Goal: Information Seeking & Learning: Learn about a topic

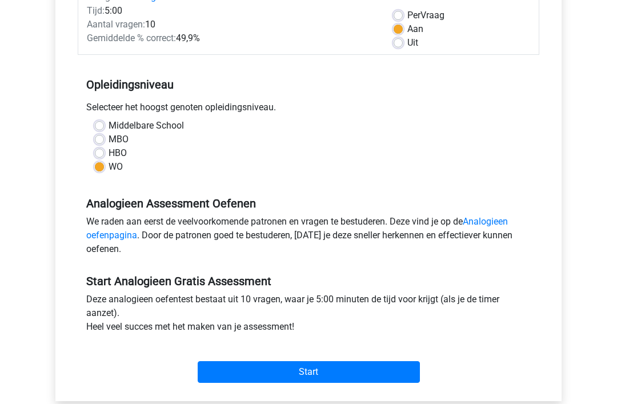
scroll to position [169, 0]
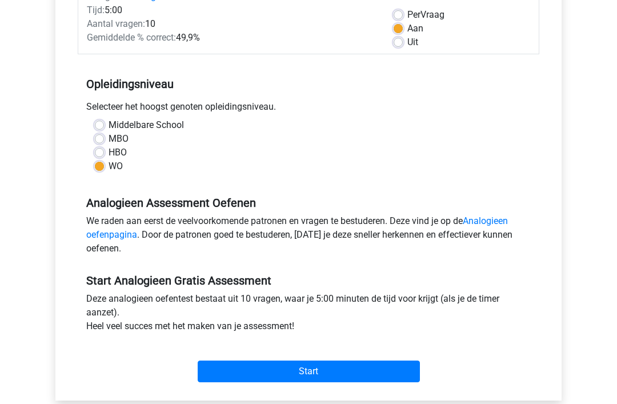
click at [491, 218] on link "Analogieen oefenpagina" at bounding box center [297, 227] width 422 height 25
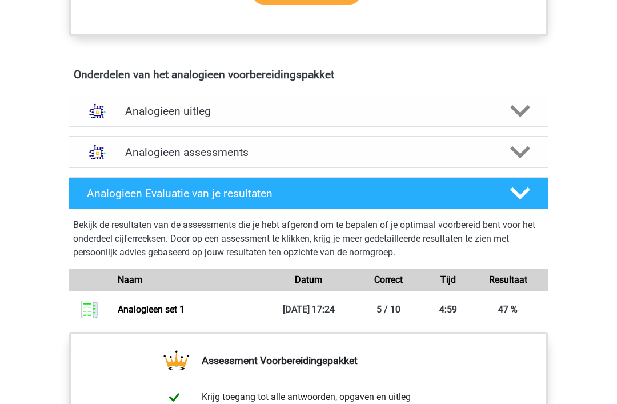
scroll to position [604, 0]
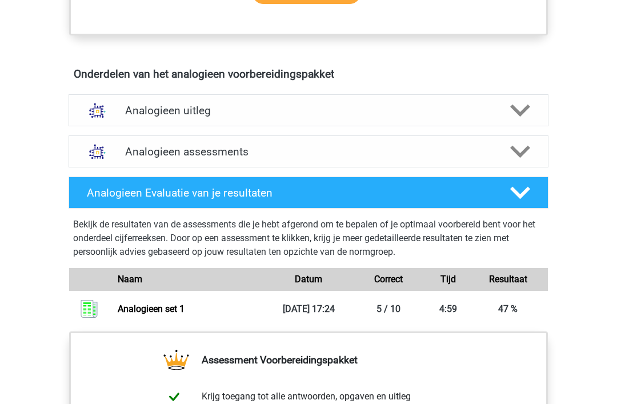
click at [522, 108] on icon at bounding box center [520, 111] width 20 height 20
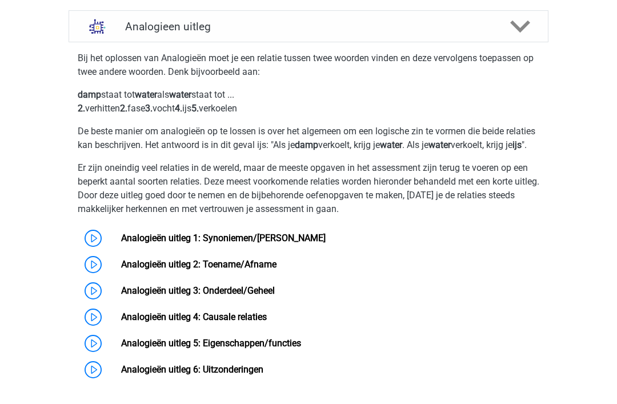
scroll to position [692, 0]
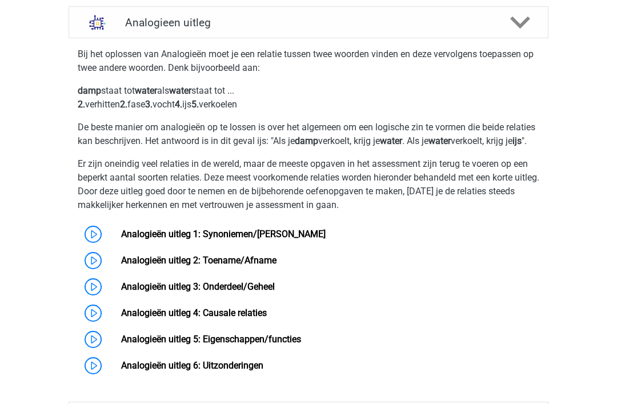
click at [161, 240] on link "Analogieën uitleg 1: Synoniemen/[PERSON_NAME]" at bounding box center [223, 234] width 205 height 11
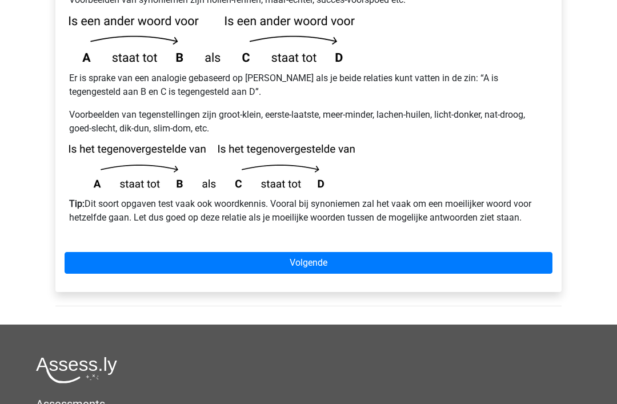
scroll to position [285, 0]
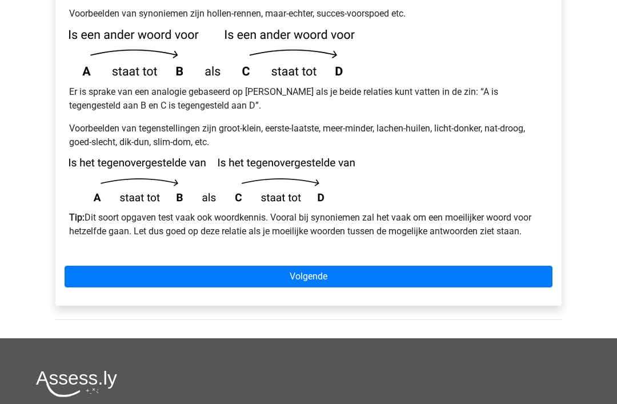
click at [325, 266] on link "Volgende" at bounding box center [309, 277] width 488 height 22
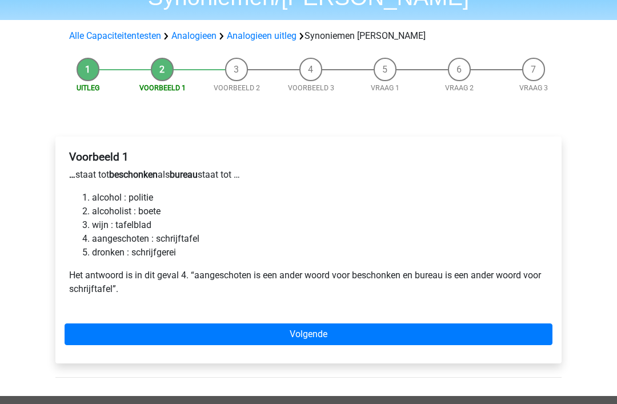
scroll to position [86, 0]
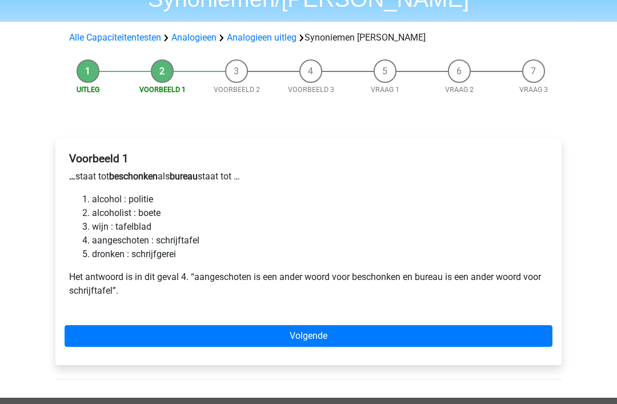
click at [325, 325] on link "Volgende" at bounding box center [309, 336] width 488 height 22
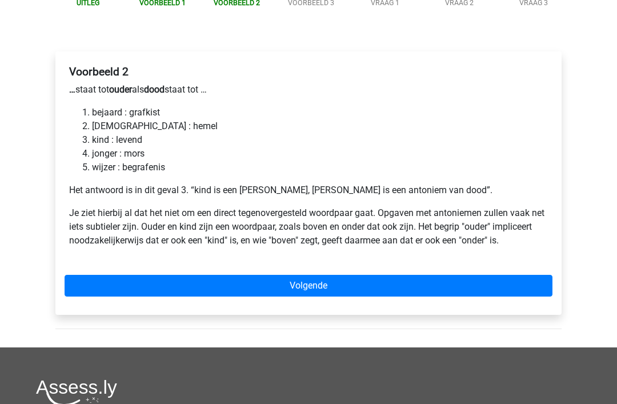
scroll to position [171, 0]
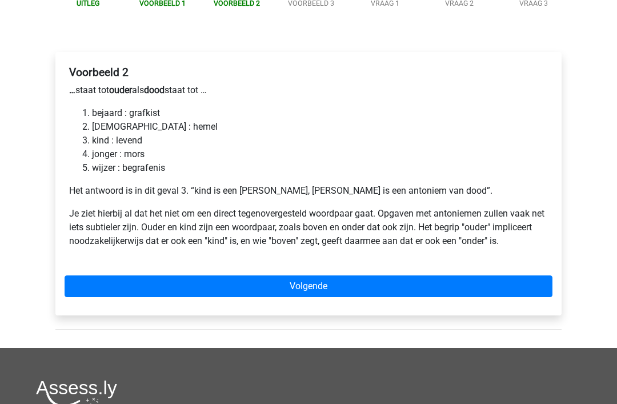
click at [329, 276] on link "Volgende" at bounding box center [309, 287] width 488 height 22
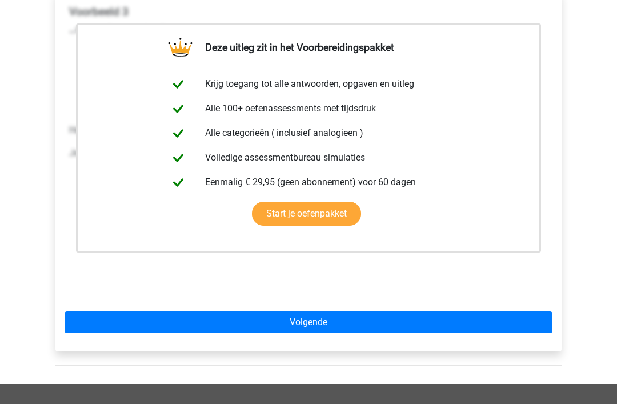
scroll to position [261, 0]
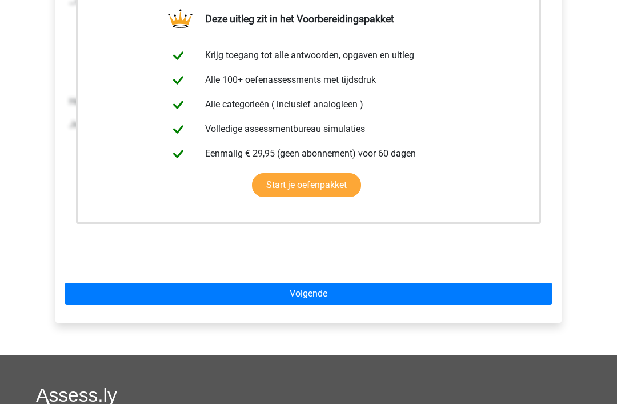
click at [330, 284] on link "Volgende" at bounding box center [309, 295] width 488 height 22
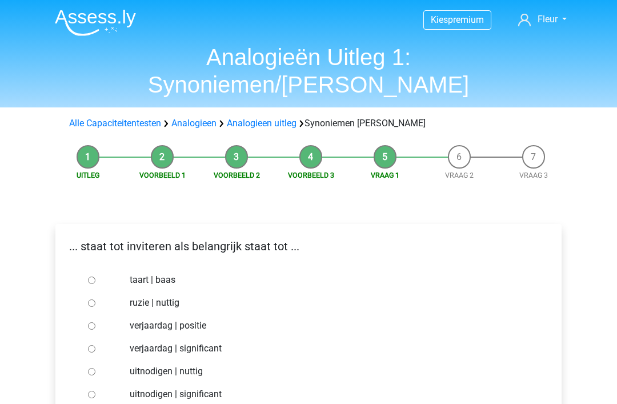
click at [95, 368] on input "uitnodigen | nuttig" at bounding box center [91, 371] width 7 height 7
radio input "true"
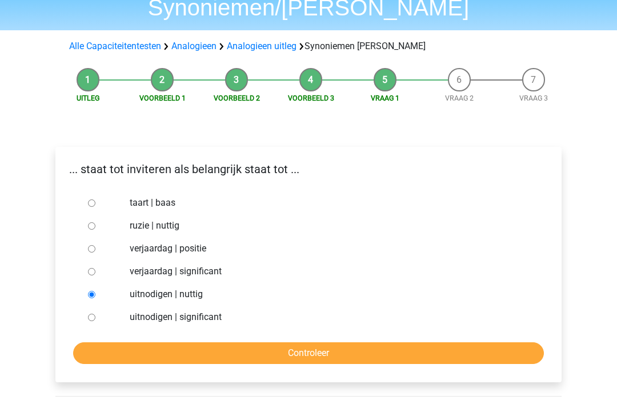
scroll to position [81, 0]
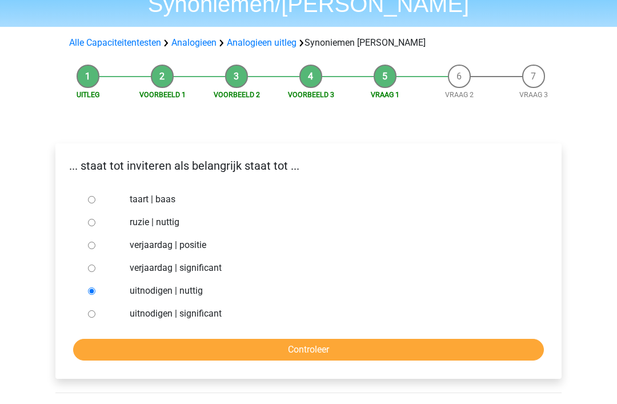
click at [321, 339] on input "Controleer" at bounding box center [308, 350] width 471 height 22
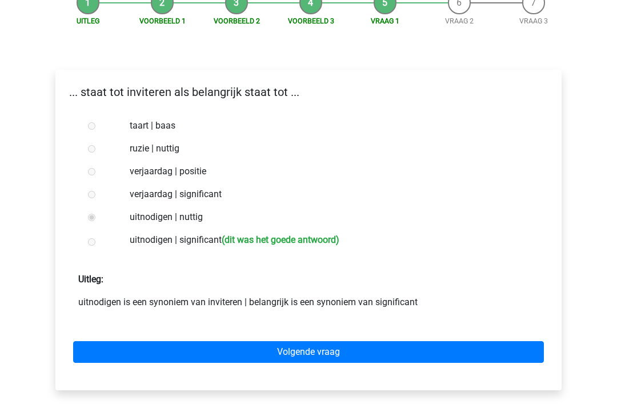
scroll to position [154, 0]
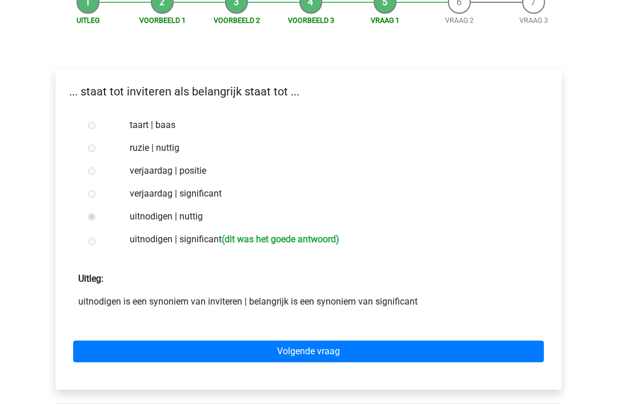
click at [322, 341] on link "Volgende vraag" at bounding box center [308, 352] width 471 height 22
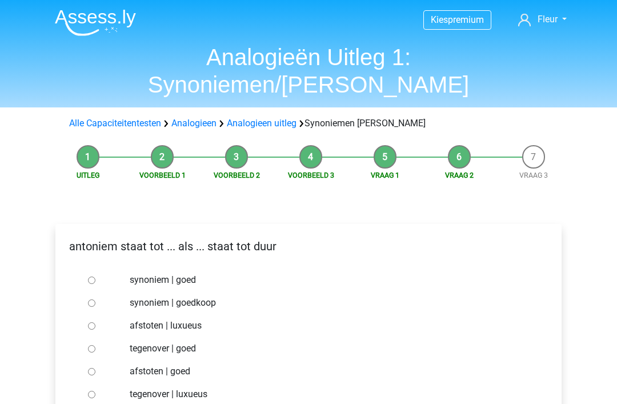
click at [91, 300] on input "synoniem | goedkoop" at bounding box center [91, 303] width 7 height 7
radio input "true"
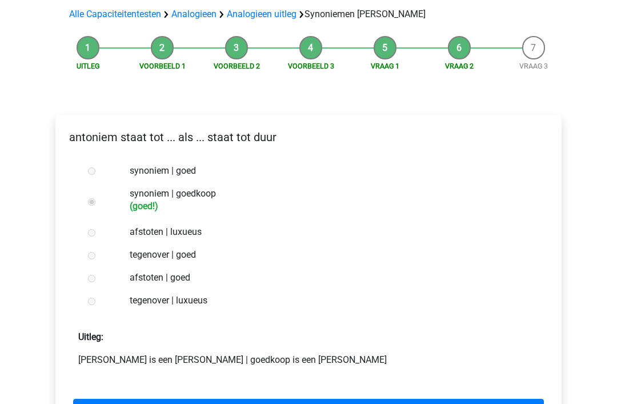
scroll to position [110, 0]
click at [331, 398] on link "Volgende vraag" at bounding box center [308, 409] width 471 height 22
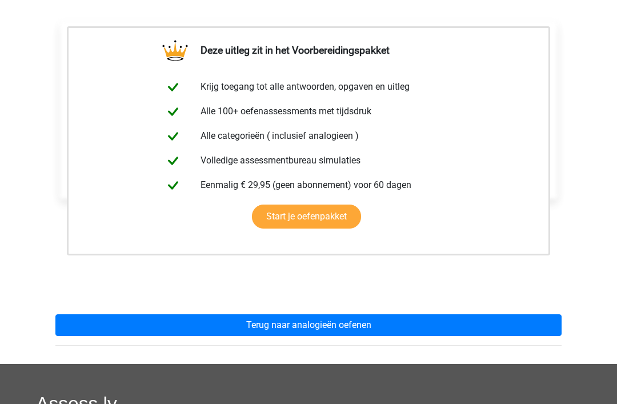
scroll to position [219, 0]
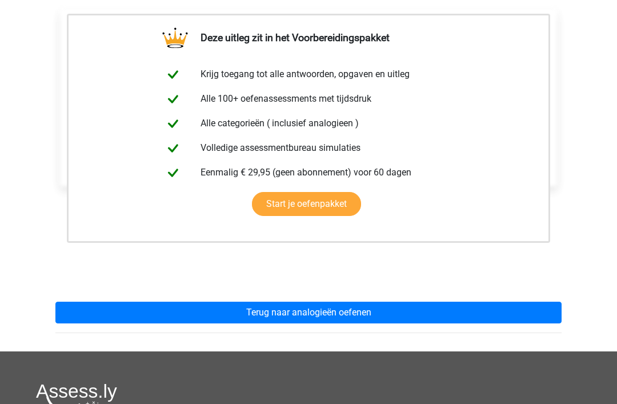
click at [376, 302] on link "Terug naar analogieën oefenen" at bounding box center [308, 313] width 506 height 22
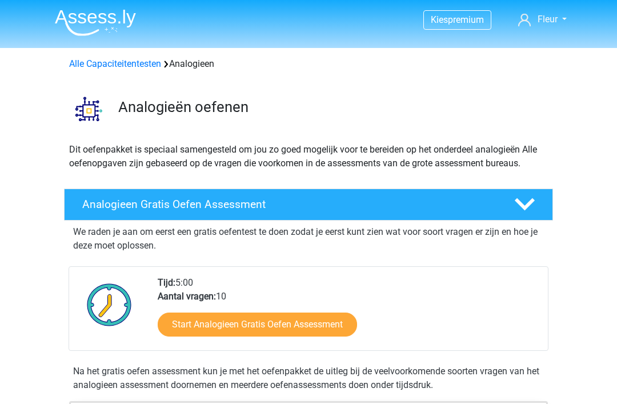
click at [141, 62] on link "Alle Capaciteitentesten" at bounding box center [115, 63] width 92 height 11
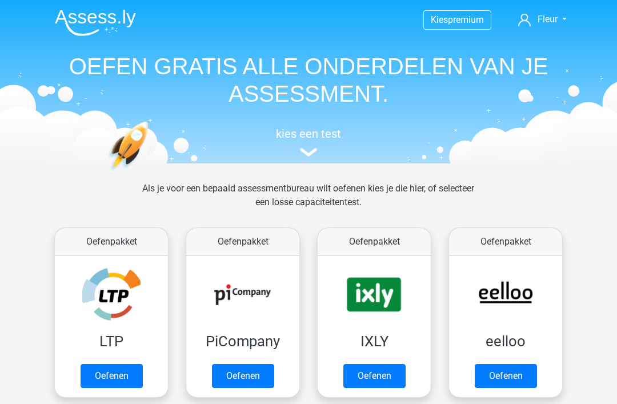
scroll to position [485, 0]
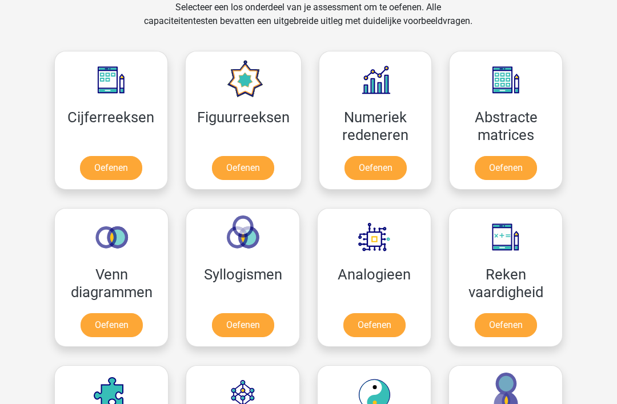
click at [382, 326] on link "Oefenen" at bounding box center [375, 325] width 62 height 24
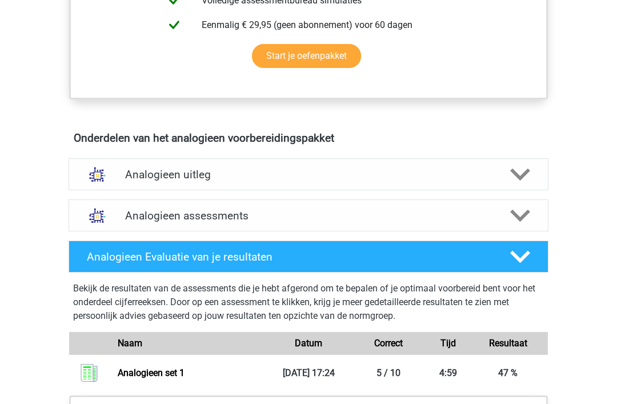
scroll to position [539, 0]
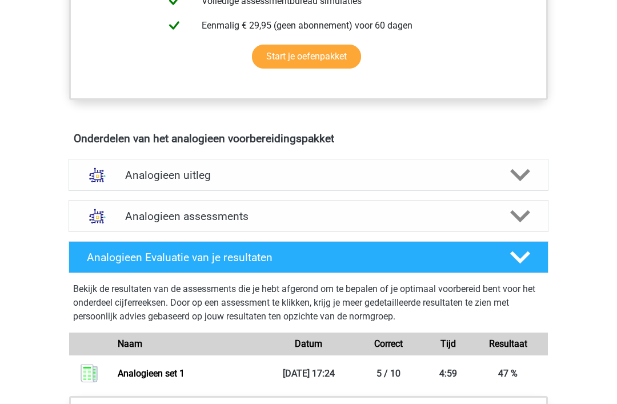
click at [525, 214] on polygon at bounding box center [520, 216] width 20 height 13
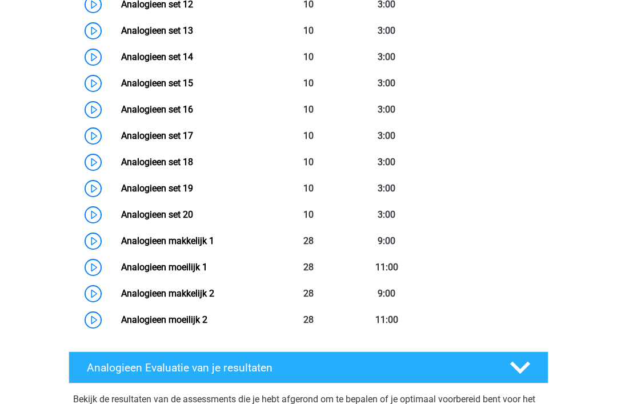
scroll to position [1143, 0]
click at [164, 238] on link "Analogieen makkelijk 1" at bounding box center [167, 241] width 93 height 11
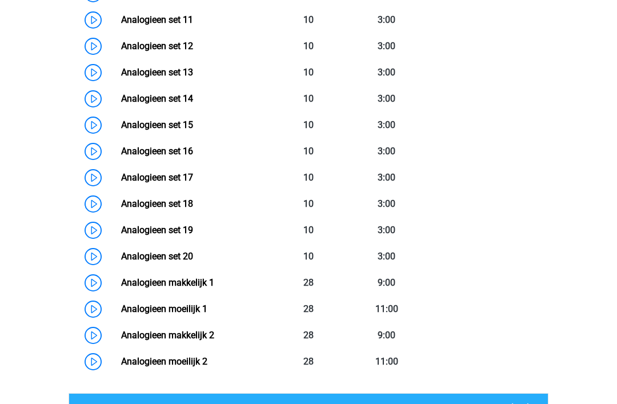
scroll to position [1101, 0]
click at [179, 310] on link "Analogieen moeilijk 1" at bounding box center [164, 309] width 86 height 11
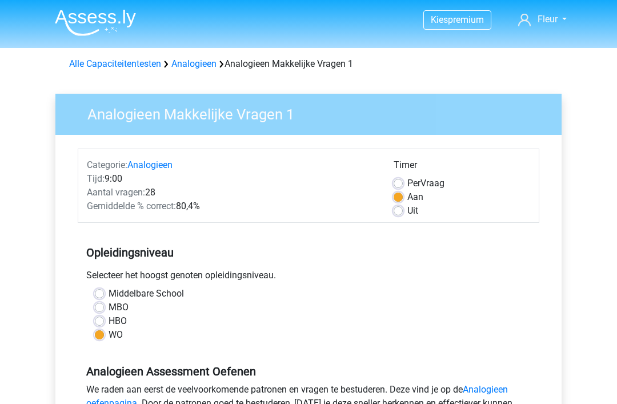
click at [404, 178] on div "Per Vraag" at bounding box center [462, 184] width 137 height 14
click at [408, 179] on label "Per Vraag" at bounding box center [426, 184] width 37 height 14
click at [397, 179] on input "Per Vraag" at bounding box center [398, 182] width 9 height 11
radio input "true"
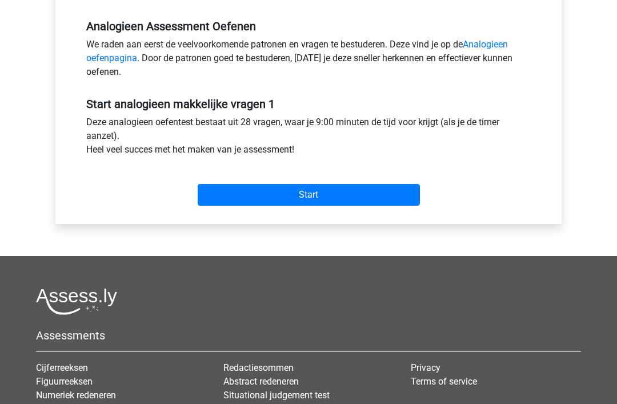
scroll to position [346, 0]
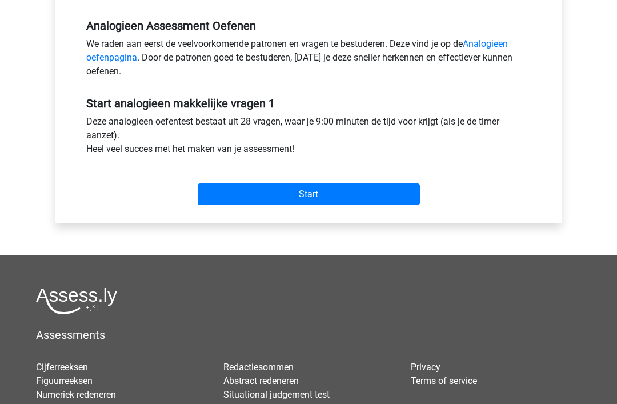
click at [318, 191] on input "Start" at bounding box center [309, 194] width 222 height 22
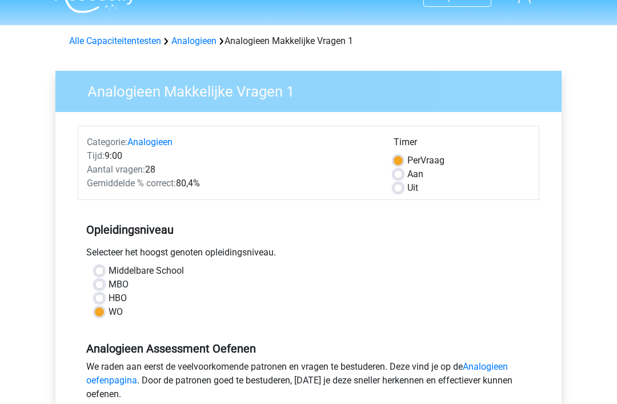
scroll to position [0, 0]
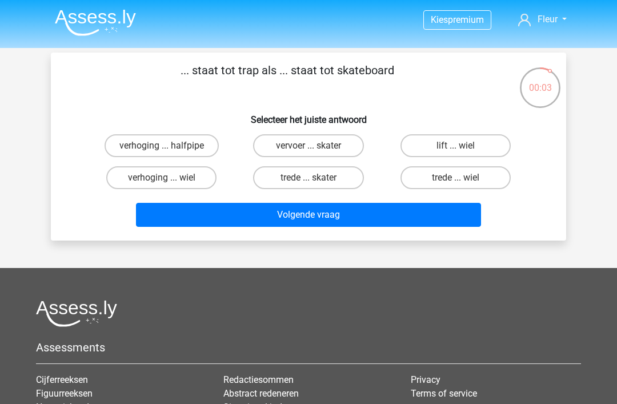
click at [458, 185] on input "trede ... wiel" at bounding box center [459, 181] width 7 height 7
radio input "true"
click at [341, 211] on button "Volgende vraag" at bounding box center [309, 215] width 346 height 24
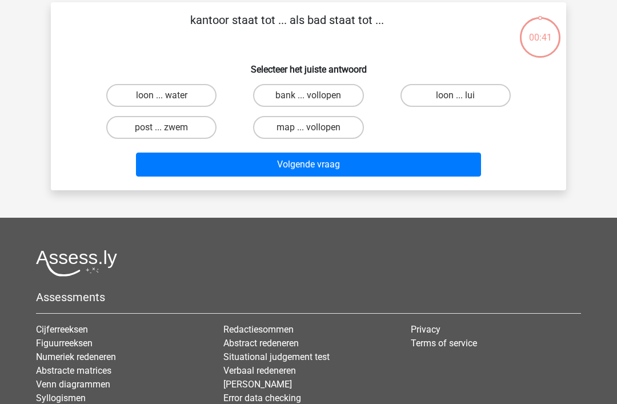
scroll to position [53, 0]
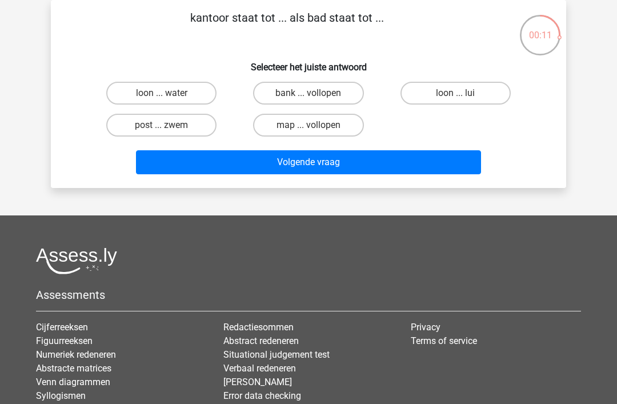
click at [174, 95] on label "loon ... water" at bounding box center [161, 93] width 110 height 23
click at [169, 95] on input "loon ... water" at bounding box center [165, 96] width 7 height 7
radio input "true"
click at [300, 159] on button "Volgende vraag" at bounding box center [309, 162] width 346 height 24
click at [325, 126] on label "schrijver ... krijger" at bounding box center [308, 125] width 110 height 23
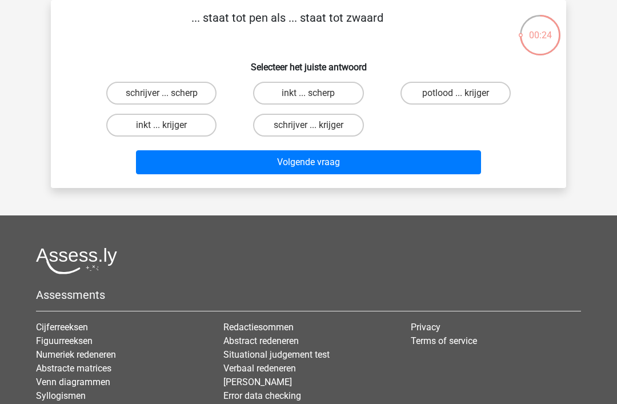
click at [316, 126] on input "schrijver ... krijger" at bounding box center [312, 128] width 7 height 7
radio input "true"
click at [344, 161] on button "Volgende vraag" at bounding box center [309, 162] width 346 height 24
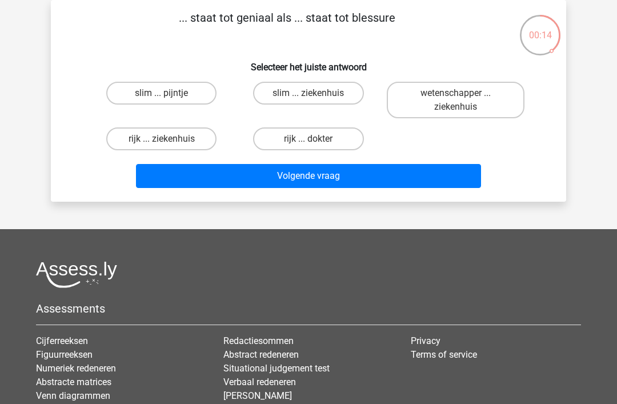
click at [170, 89] on label "slim ... pijntje" at bounding box center [161, 93] width 110 height 23
click at [169, 93] on input "slim ... pijntje" at bounding box center [165, 96] width 7 height 7
radio input "true"
click at [320, 174] on button "Volgende vraag" at bounding box center [309, 176] width 346 height 24
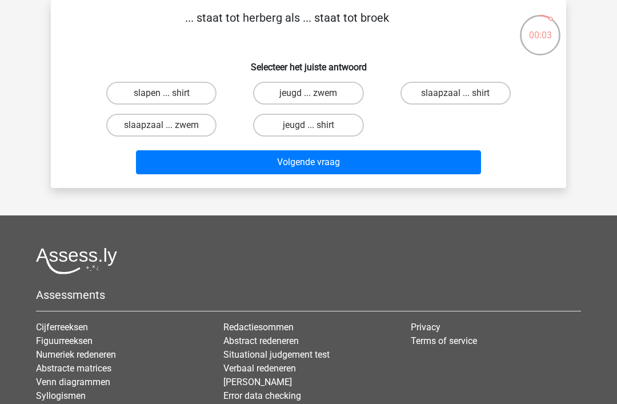
click at [462, 89] on label "slaapzaal ... shirt" at bounding box center [456, 93] width 110 height 23
click at [462, 93] on input "slaapzaal ... shirt" at bounding box center [459, 96] width 7 height 7
radio input "true"
click at [356, 160] on button "Volgende vraag" at bounding box center [309, 162] width 346 height 24
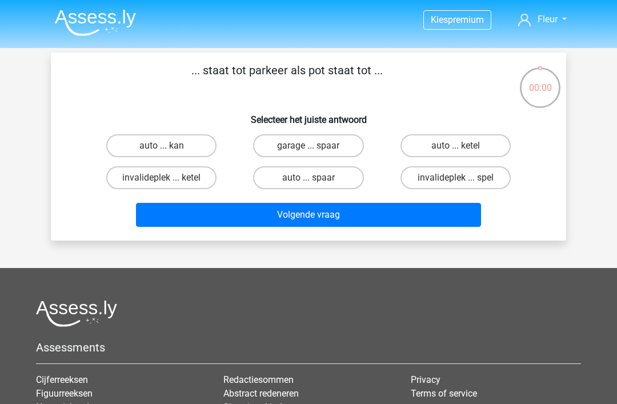
scroll to position [53, 0]
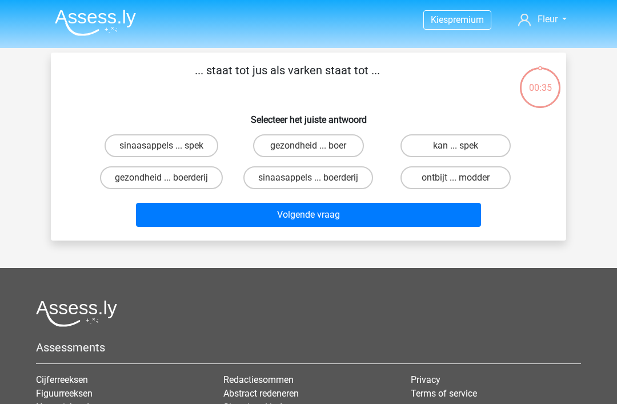
scroll to position [53, 0]
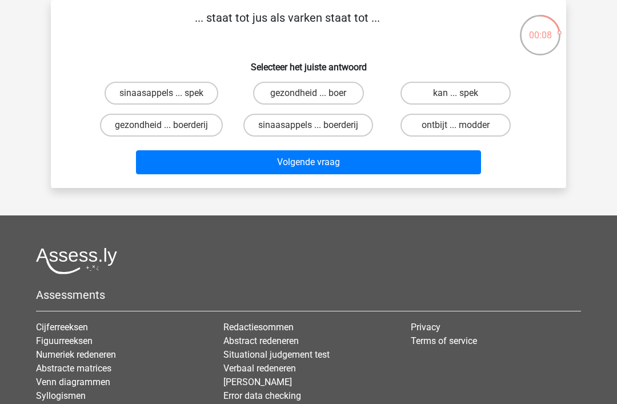
click at [161, 90] on label "sinaasappels ... spek" at bounding box center [162, 93] width 114 height 23
click at [162, 93] on input "sinaasappels ... spek" at bounding box center [165, 96] width 7 height 7
radio input "true"
click at [312, 158] on button "Volgende vraag" at bounding box center [309, 162] width 346 height 24
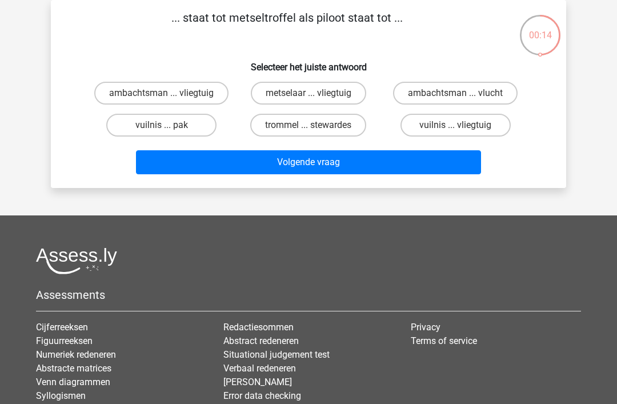
click at [197, 89] on label "ambachtsman ... vliegtuig" at bounding box center [161, 93] width 134 height 23
click at [169, 93] on input "ambachtsman ... vliegtuig" at bounding box center [165, 96] width 7 height 7
radio input "true"
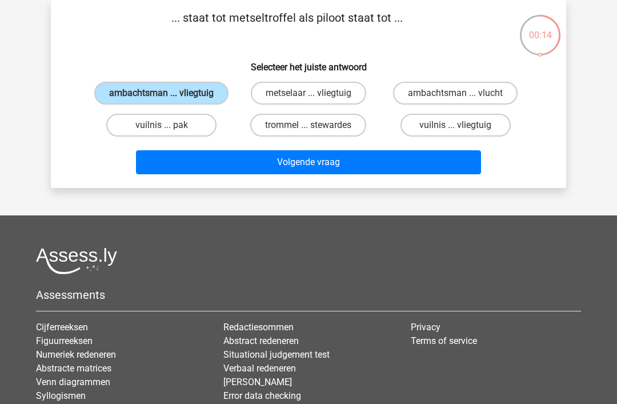
click at [330, 174] on button "Volgende vraag" at bounding box center [309, 162] width 346 height 24
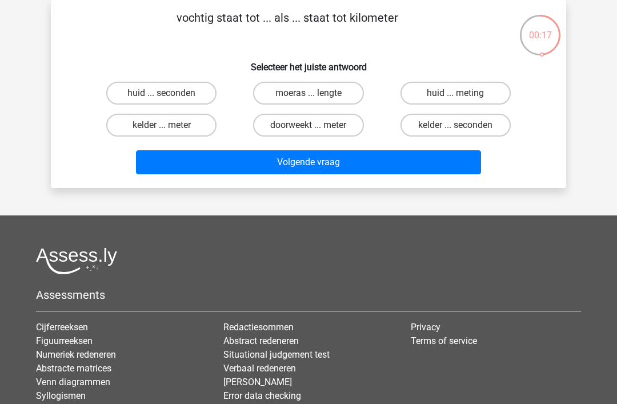
click at [303, 123] on label "doorweekt ... meter" at bounding box center [308, 125] width 110 height 23
click at [309, 125] on input "doorweekt ... meter" at bounding box center [312, 128] width 7 height 7
radio input "true"
click at [318, 163] on button "Volgende vraag" at bounding box center [309, 162] width 346 height 24
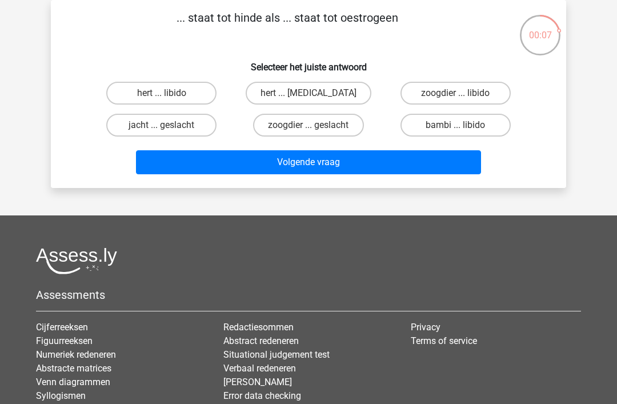
click at [298, 89] on label "hert ... testosteron" at bounding box center [309, 93] width 126 height 23
click at [309, 93] on input "hert ... testosteron" at bounding box center [312, 96] width 7 height 7
radio input "true"
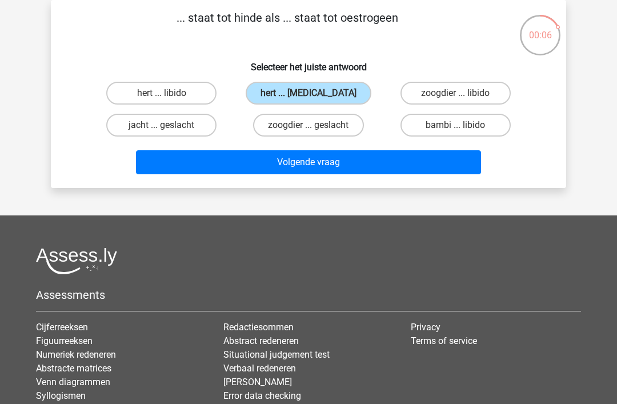
click at [288, 165] on button "Volgende vraag" at bounding box center [309, 162] width 346 height 24
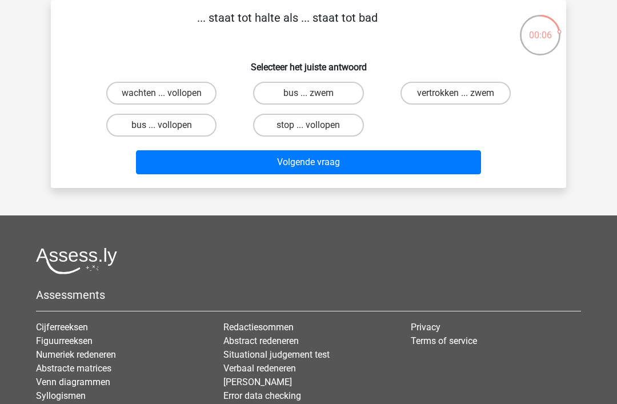
click at [171, 89] on label "wachten ... vollopen" at bounding box center [161, 93] width 110 height 23
click at [169, 93] on input "wachten ... vollopen" at bounding box center [165, 96] width 7 height 7
radio input "true"
click at [311, 167] on button "Volgende vraag" at bounding box center [309, 162] width 346 height 24
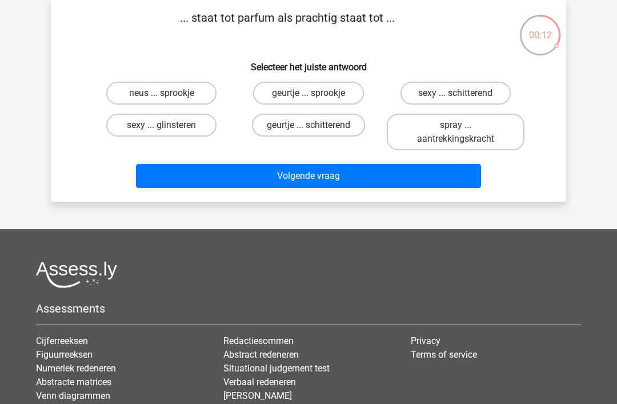
click at [426, 145] on label "spray ... aantrekkingskracht" at bounding box center [456, 132] width 138 height 37
click at [456, 133] on input "spray ... aantrekkingskracht" at bounding box center [459, 128] width 7 height 7
radio input "true"
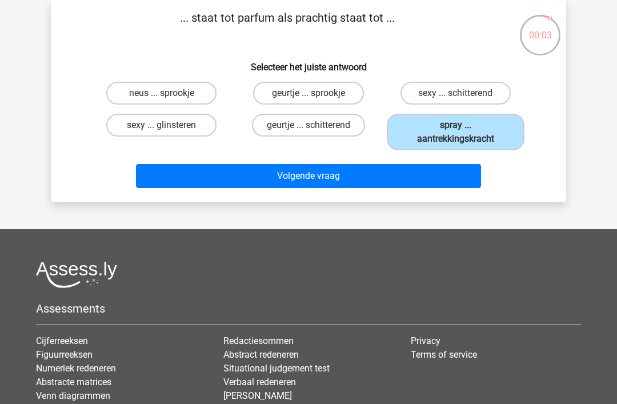
click at [330, 165] on button "Volgende vraag" at bounding box center [309, 176] width 346 height 24
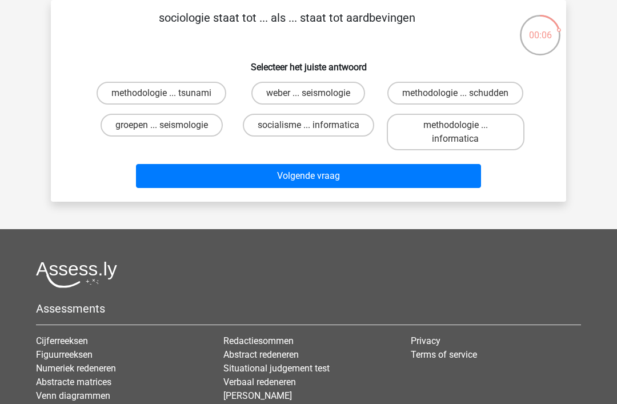
click at [198, 124] on label "groepen ... seismologie" at bounding box center [162, 125] width 122 height 23
click at [169, 125] on input "groepen ... seismologie" at bounding box center [165, 128] width 7 height 7
radio input "true"
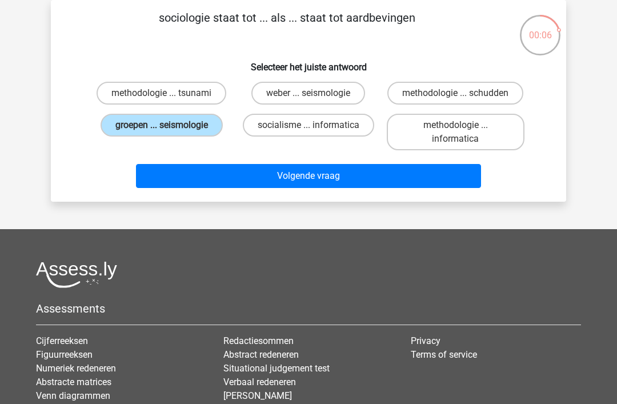
click at [297, 176] on button "Volgende vraag" at bounding box center [309, 176] width 346 height 24
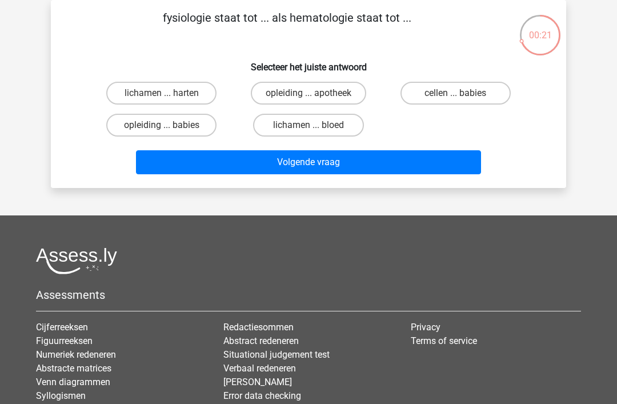
click at [316, 121] on label "lichamen ... bloed" at bounding box center [308, 125] width 110 height 23
click at [316, 125] on input "lichamen ... bloed" at bounding box center [312, 128] width 7 height 7
radio input "true"
click at [326, 160] on button "Volgende vraag" at bounding box center [309, 162] width 346 height 24
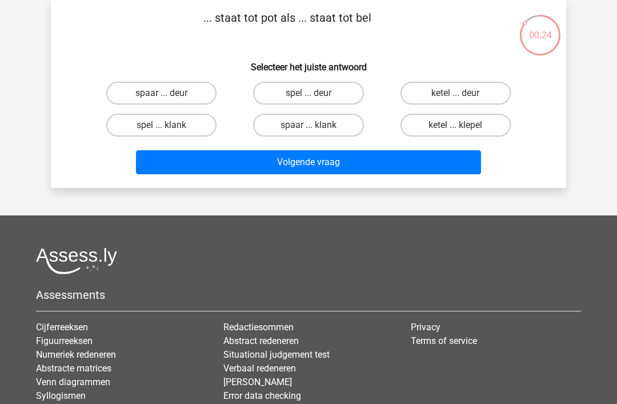
click at [169, 90] on label "spaar ... deur" at bounding box center [161, 93] width 110 height 23
click at [169, 93] on input "spaar ... deur" at bounding box center [165, 96] width 7 height 7
radio input "true"
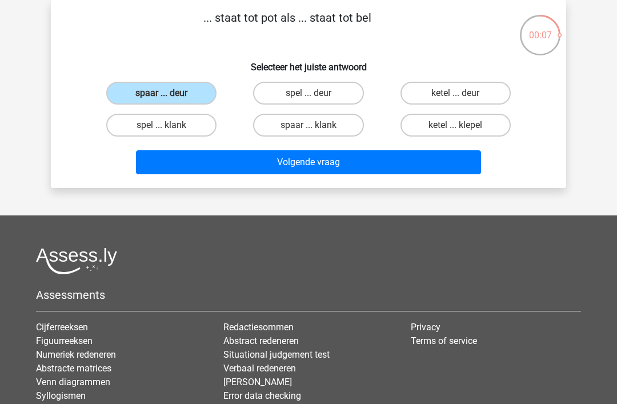
click at [378, 156] on button "Volgende vraag" at bounding box center [309, 162] width 346 height 24
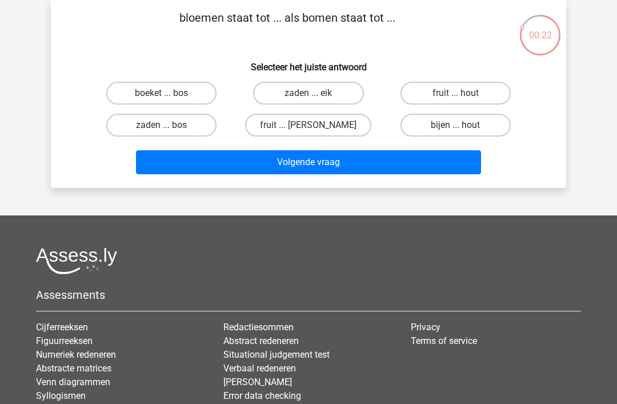
click at [169, 94] on label "boeket ... bos" at bounding box center [161, 93] width 110 height 23
click at [169, 94] on input "boeket ... bos" at bounding box center [165, 96] width 7 height 7
radio input "true"
click at [326, 162] on button "Volgende vraag" at bounding box center [309, 162] width 346 height 24
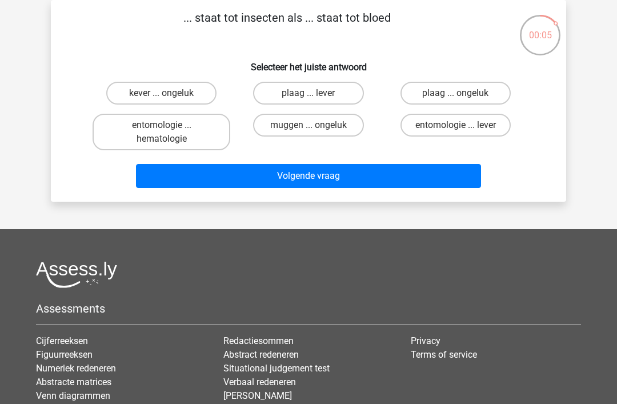
click at [166, 129] on input "entomologie ... hematologie" at bounding box center [165, 128] width 7 height 7
radio input "true"
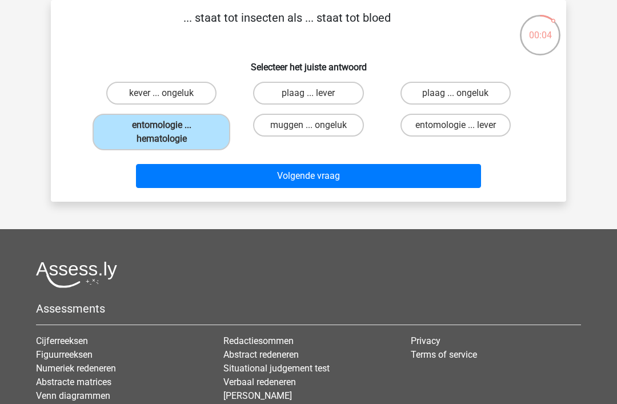
click at [301, 177] on button "Volgende vraag" at bounding box center [309, 176] width 346 height 24
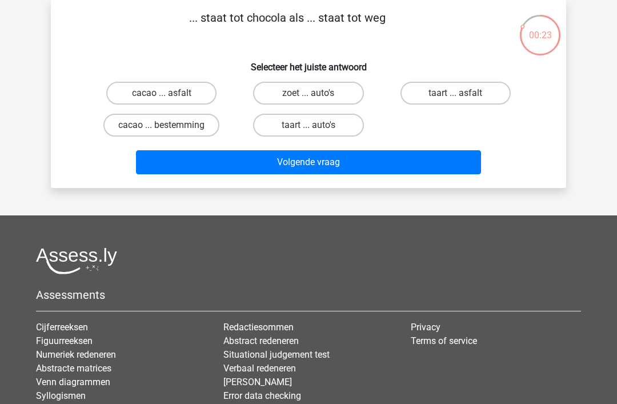
click at [167, 94] on input "cacao ... asfalt" at bounding box center [165, 96] width 7 height 7
radio input "true"
click at [315, 159] on button "Volgende vraag" at bounding box center [309, 162] width 346 height 24
click at [450, 96] on label "kleermaker ... schaar" at bounding box center [456, 93] width 113 height 23
click at [456, 96] on input "kleermaker ... schaar" at bounding box center [459, 96] width 7 height 7
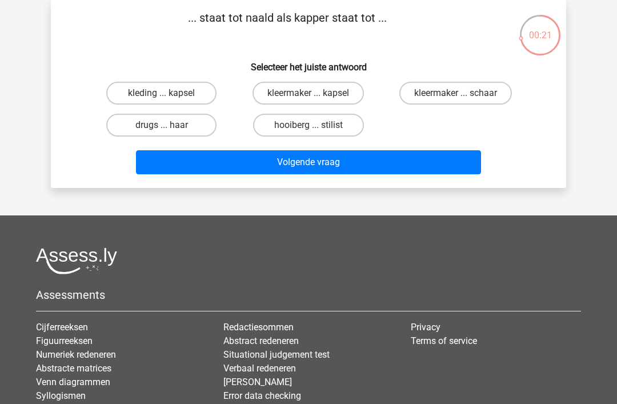
radio input "true"
click at [350, 163] on button "Volgende vraag" at bounding box center [309, 162] width 346 height 24
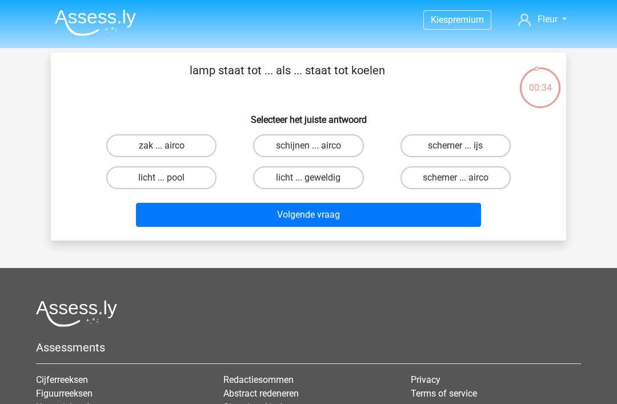
scroll to position [53, 0]
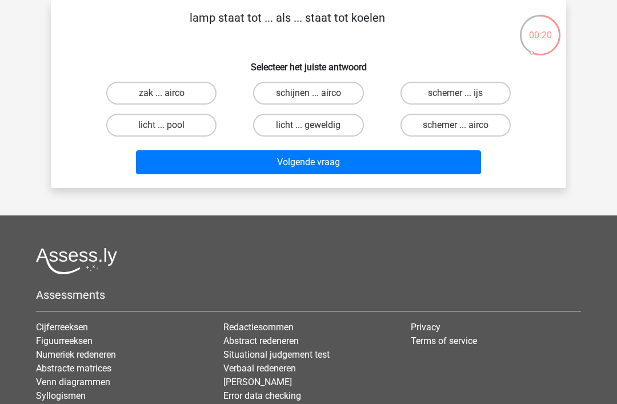
click at [317, 91] on label "schijnen ... airco" at bounding box center [308, 93] width 110 height 23
click at [316, 93] on input "schijnen ... airco" at bounding box center [312, 96] width 7 height 7
radio input "true"
click at [314, 157] on button "Volgende vraag" at bounding box center [309, 162] width 346 height 24
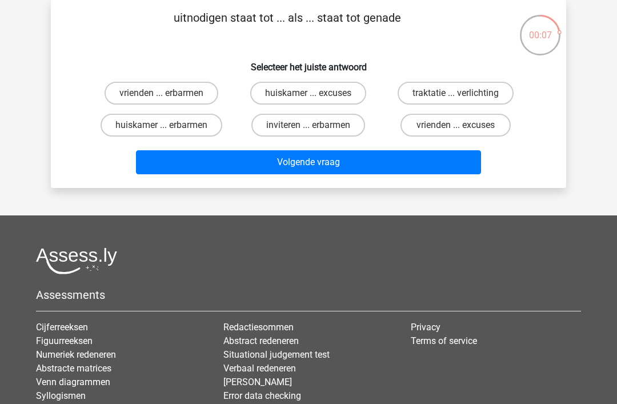
click at [322, 130] on label "inviteren ... erbarmen" at bounding box center [309, 125] width 114 height 23
click at [316, 130] on input "inviteren ... erbarmen" at bounding box center [312, 128] width 7 height 7
radio input "true"
click at [312, 159] on button "Volgende vraag" at bounding box center [309, 162] width 346 height 24
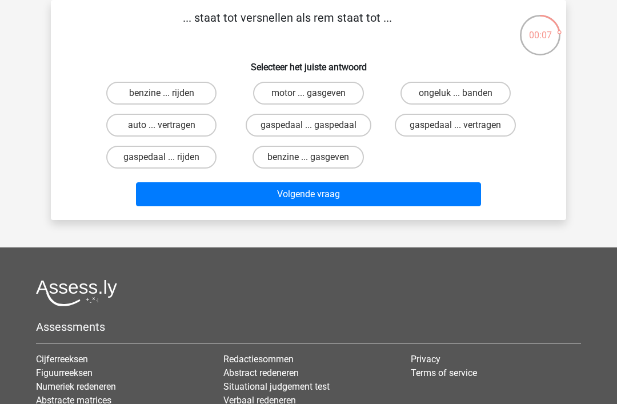
click at [494, 125] on label "gaspedaal ... vertragen" at bounding box center [455, 125] width 121 height 23
click at [463, 125] on input "gaspedaal ... vertragen" at bounding box center [459, 128] width 7 height 7
radio input "true"
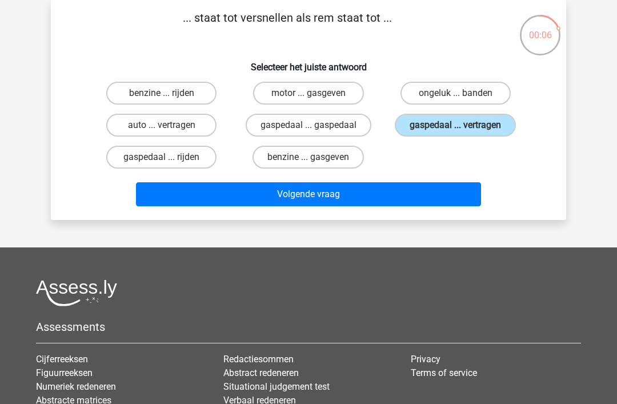
click at [386, 188] on button "Volgende vraag" at bounding box center [309, 194] width 346 height 24
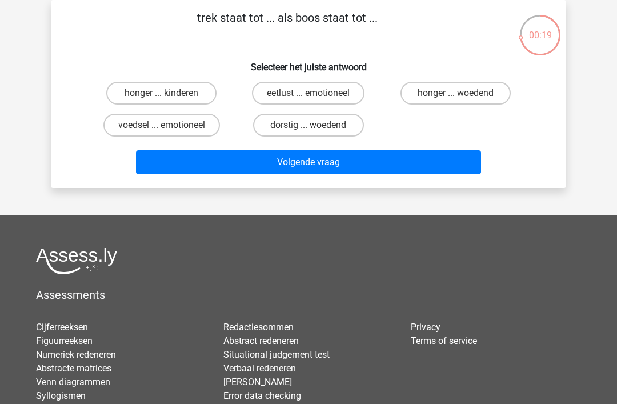
click at [454, 98] on label "honger ... woedend" at bounding box center [456, 93] width 110 height 23
click at [456, 98] on input "honger ... woedend" at bounding box center [459, 96] width 7 height 7
radio input "true"
click at [382, 161] on button "Volgende vraag" at bounding box center [309, 162] width 346 height 24
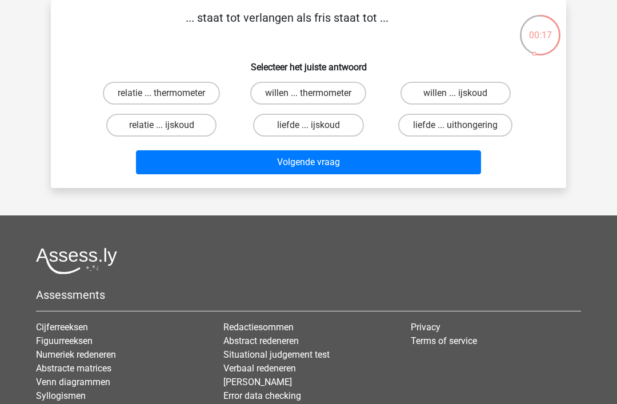
click at [457, 94] on input "willen ... ijskoud" at bounding box center [459, 96] width 7 height 7
radio input "true"
click at [356, 157] on button "Volgende vraag" at bounding box center [309, 162] width 346 height 24
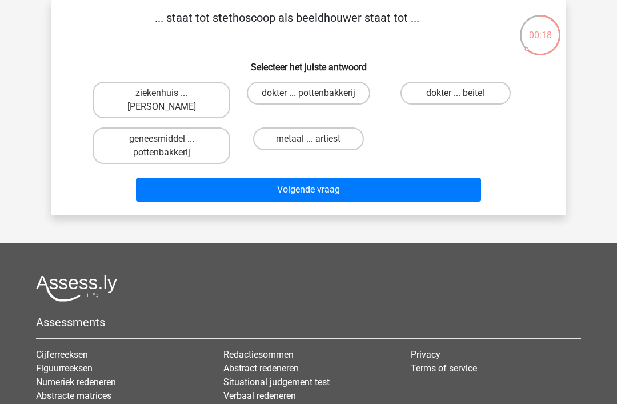
click at [454, 91] on label "dokter ... beitel" at bounding box center [456, 93] width 110 height 23
click at [456, 93] on input "dokter ... beitel" at bounding box center [459, 96] width 7 height 7
radio input "true"
click at [342, 189] on button "Volgende vraag" at bounding box center [309, 190] width 346 height 24
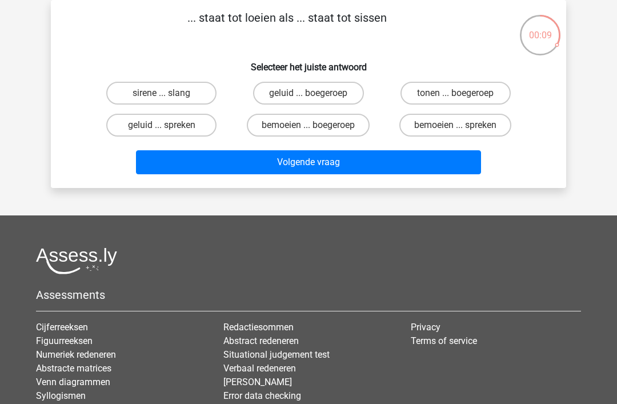
click at [181, 92] on label "sirene ... slang" at bounding box center [161, 93] width 110 height 23
click at [169, 93] on input "sirene ... slang" at bounding box center [165, 96] width 7 height 7
radio input "true"
click at [294, 166] on button "Volgende vraag" at bounding box center [309, 162] width 346 height 24
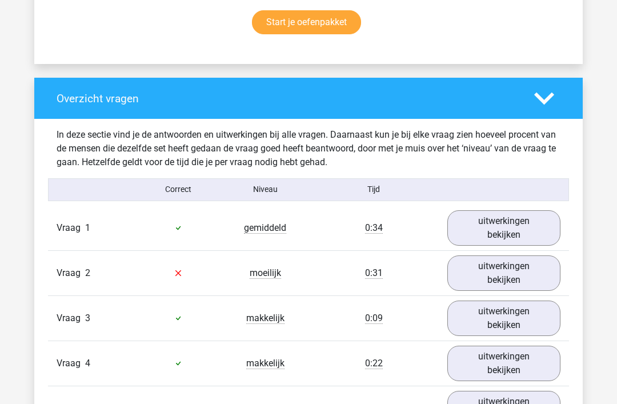
scroll to position [774, 0]
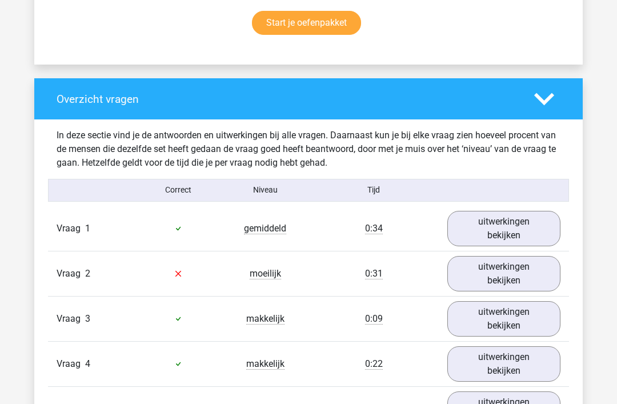
click at [504, 229] on link "uitwerkingen bekijken" at bounding box center [504, 228] width 113 height 35
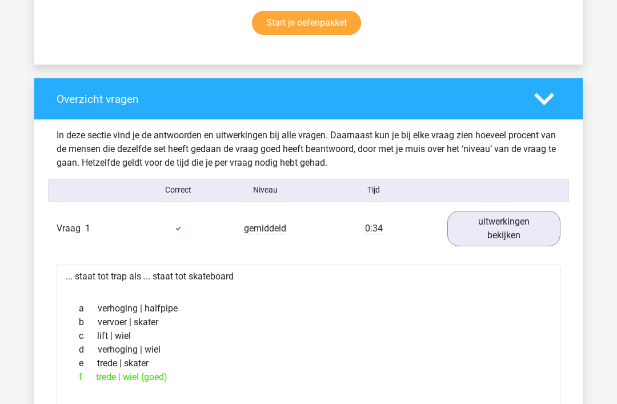
scroll to position [775, 0]
click at [505, 221] on link "uitwerkingen bekijken" at bounding box center [504, 228] width 113 height 35
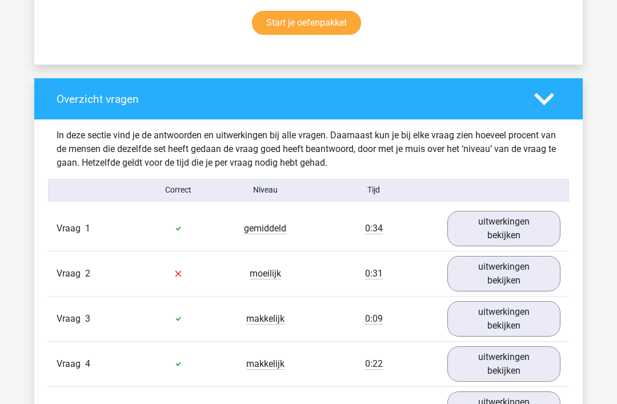
click at [510, 273] on link "uitwerkingen bekijken" at bounding box center [504, 273] width 113 height 35
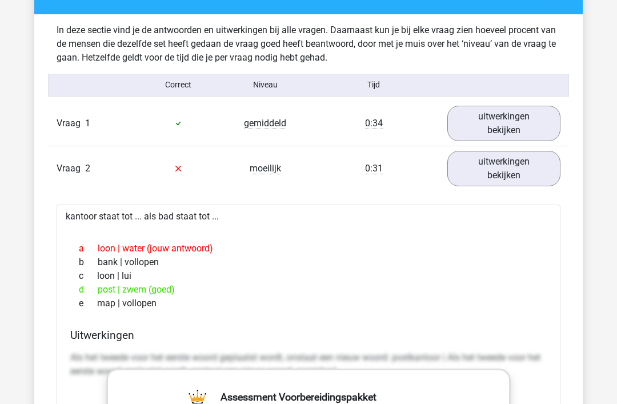
scroll to position [880, 0]
click at [516, 165] on link "uitwerkingen bekijken" at bounding box center [504, 168] width 113 height 35
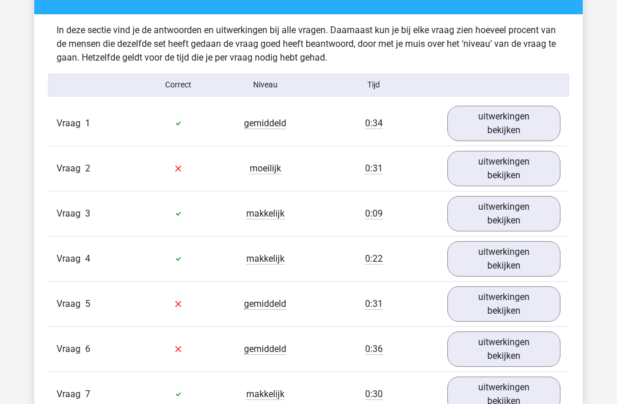
click at [501, 299] on link "uitwerkingen bekijken" at bounding box center [504, 303] width 113 height 35
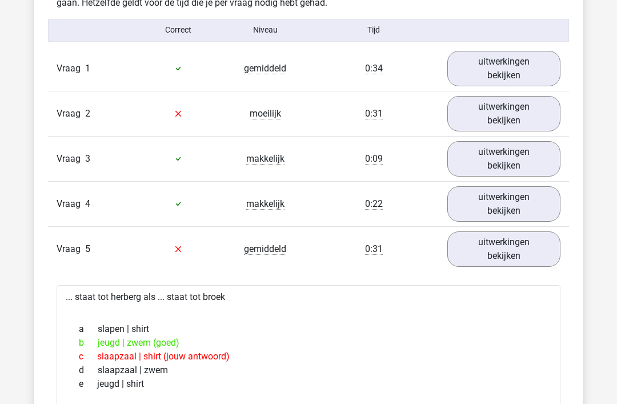
scroll to position [935, 0]
click at [518, 254] on link "uitwerkingen bekijken" at bounding box center [504, 249] width 113 height 35
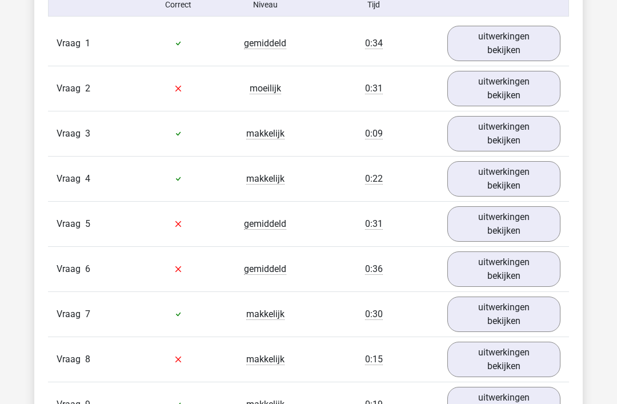
scroll to position [980, 0]
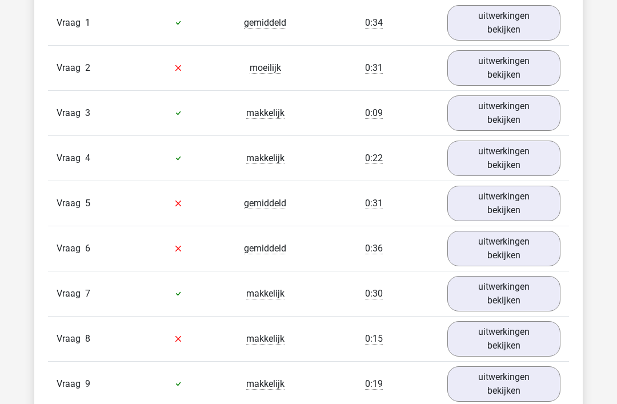
click at [520, 249] on link "uitwerkingen bekijken" at bounding box center [504, 248] width 113 height 35
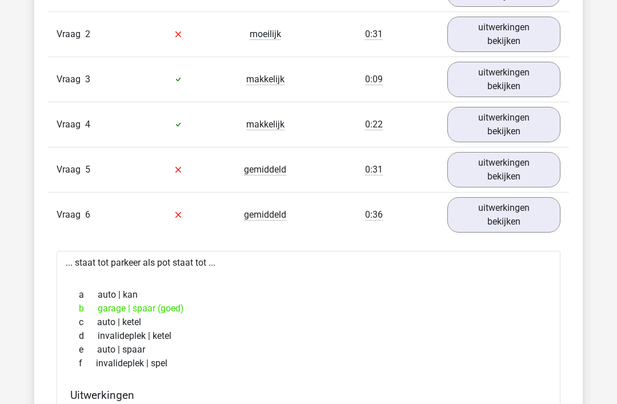
scroll to position [1014, 0]
click at [516, 219] on link "uitwerkingen bekijken" at bounding box center [504, 214] width 113 height 35
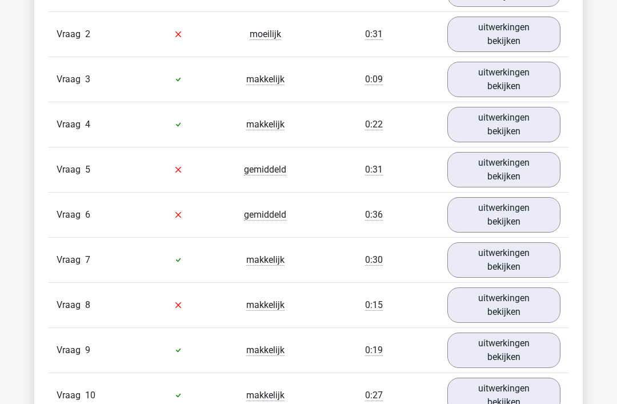
click at [525, 214] on link "uitwerkingen bekijken" at bounding box center [504, 214] width 113 height 35
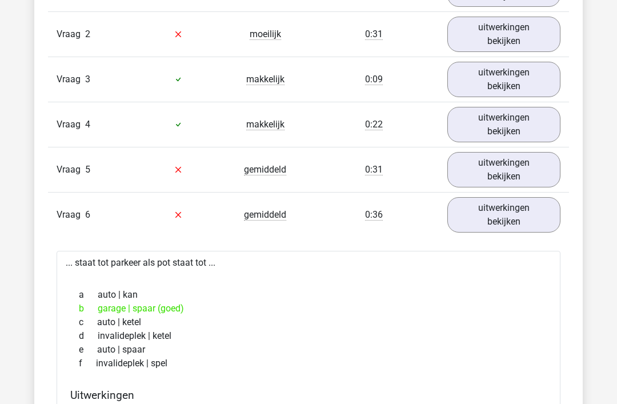
click at [523, 215] on link "uitwerkingen bekijken" at bounding box center [504, 214] width 113 height 35
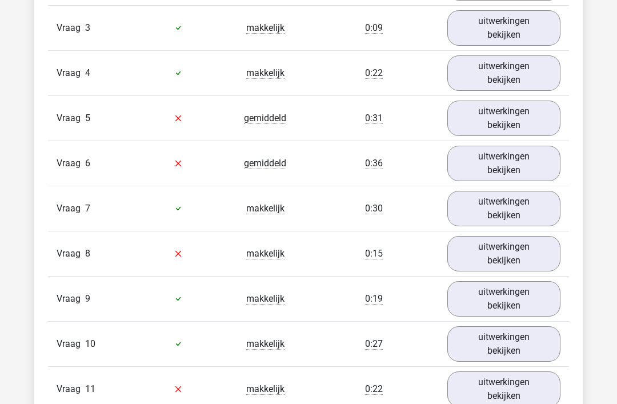
scroll to position [1068, 0]
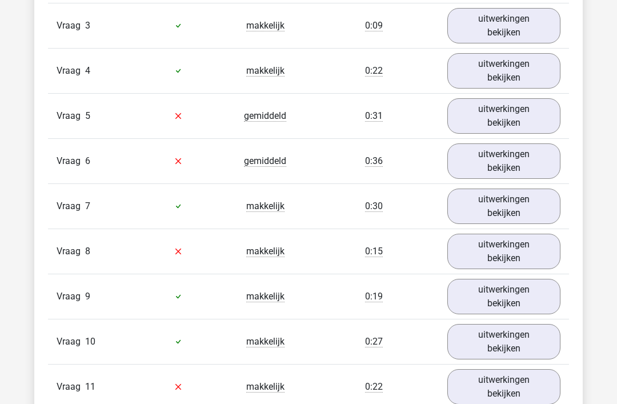
click at [509, 250] on link "uitwerkingen bekijken" at bounding box center [504, 251] width 113 height 35
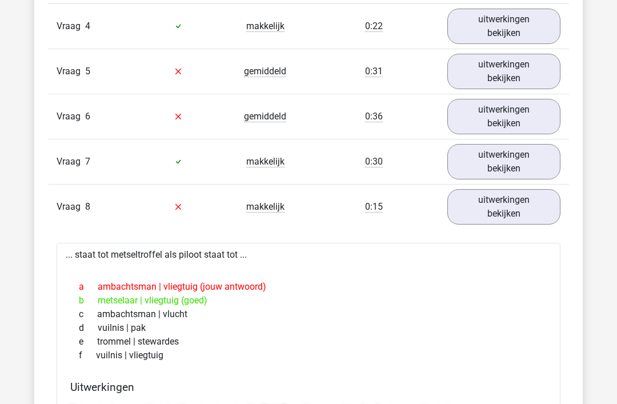
scroll to position [1112, 0]
click at [530, 206] on link "uitwerkingen bekijken" at bounding box center [504, 206] width 113 height 35
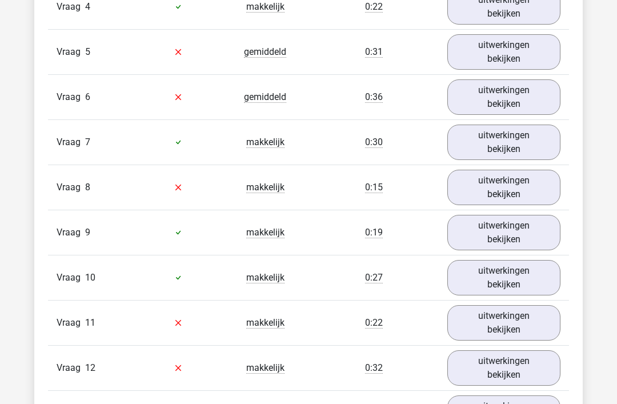
scroll to position [1170, 0]
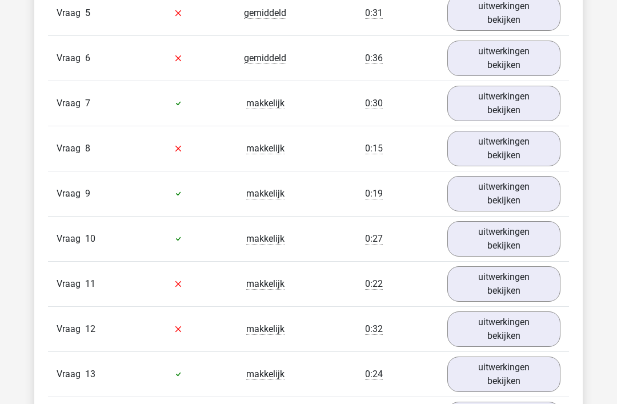
click at [513, 283] on link "uitwerkingen bekijken" at bounding box center [504, 284] width 113 height 35
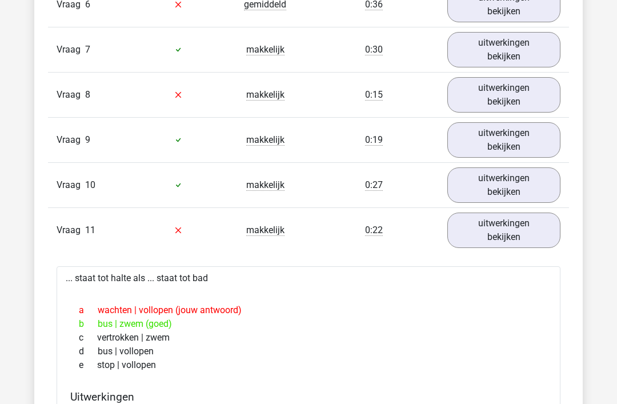
scroll to position [1226, 0]
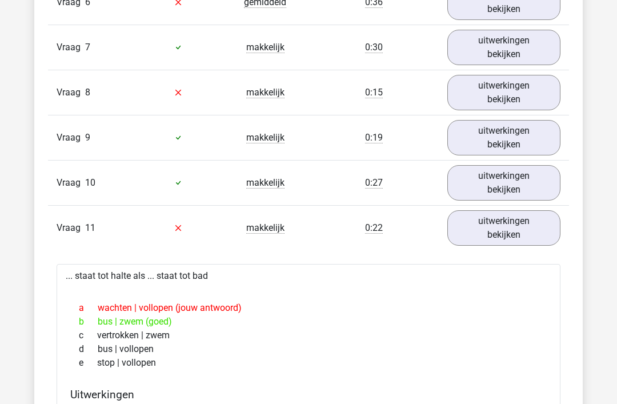
click at [532, 236] on link "uitwerkingen bekijken" at bounding box center [504, 228] width 113 height 35
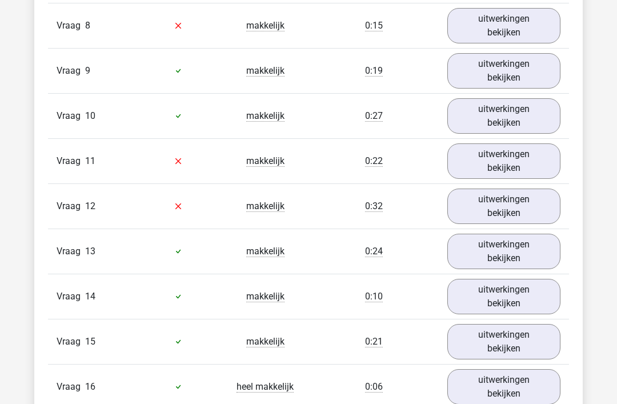
scroll to position [1294, 0]
click at [532, 212] on link "uitwerkingen bekijken" at bounding box center [504, 206] width 113 height 35
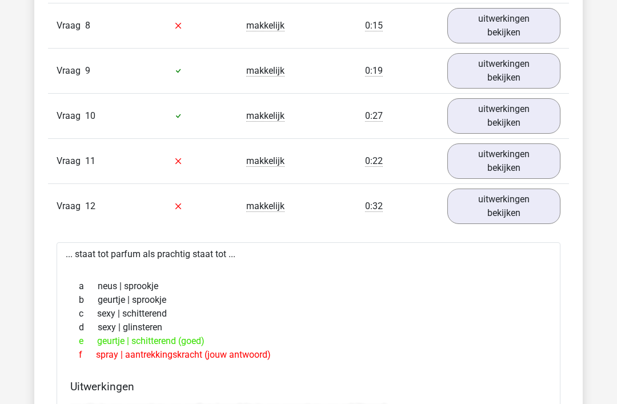
click at [521, 202] on link "uitwerkingen bekijken" at bounding box center [504, 206] width 113 height 35
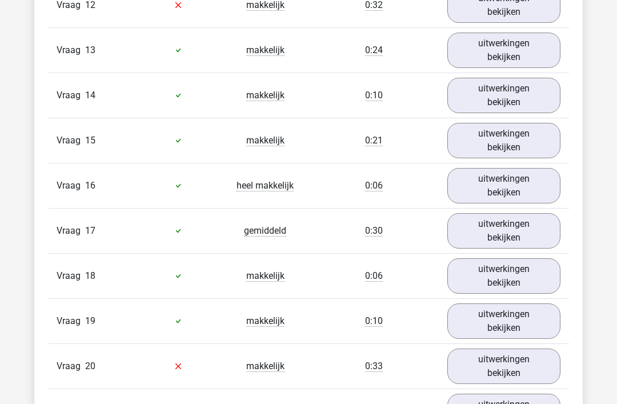
scroll to position [1490, 0]
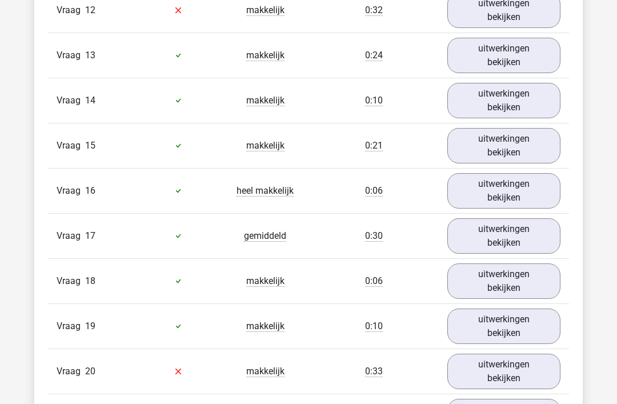
click at [513, 190] on link "uitwerkingen bekijken" at bounding box center [504, 190] width 113 height 35
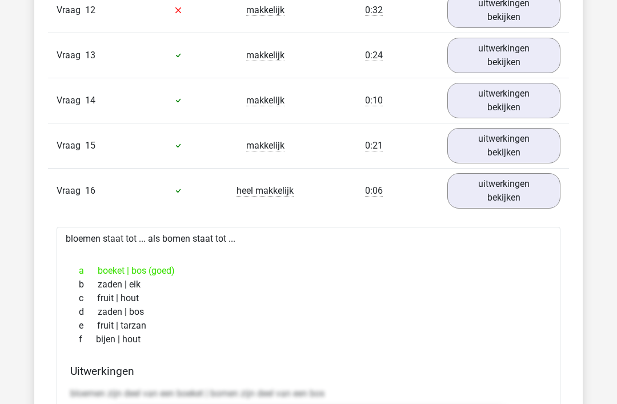
click at [523, 193] on link "uitwerkingen bekijken" at bounding box center [504, 190] width 113 height 35
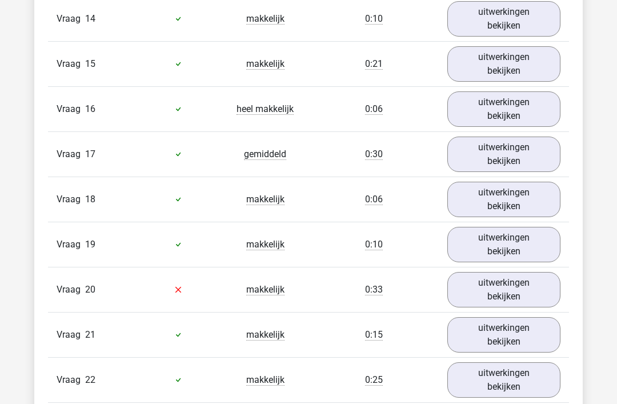
scroll to position [1599, 0]
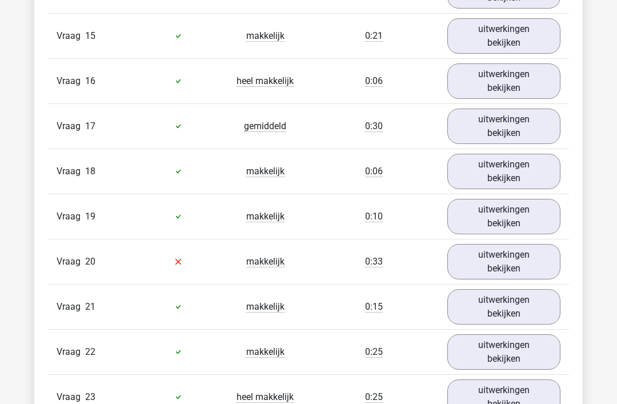
click at [508, 257] on link "uitwerkingen bekijken" at bounding box center [504, 261] width 113 height 35
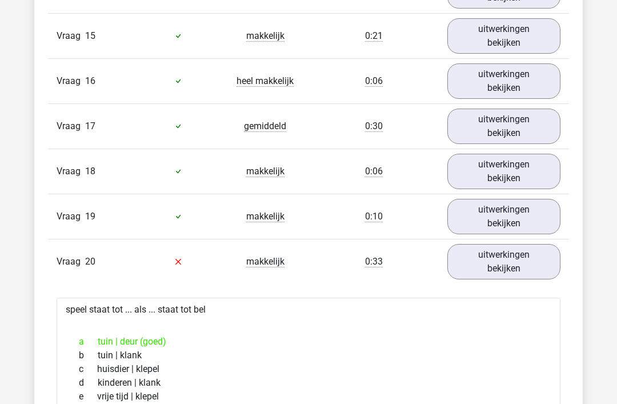
click at [508, 253] on link "uitwerkingen bekijken" at bounding box center [504, 261] width 113 height 35
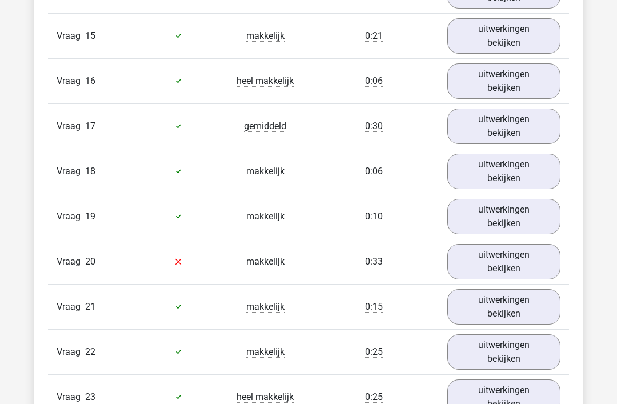
click at [499, 262] on link "uitwerkingen bekijken" at bounding box center [504, 261] width 113 height 35
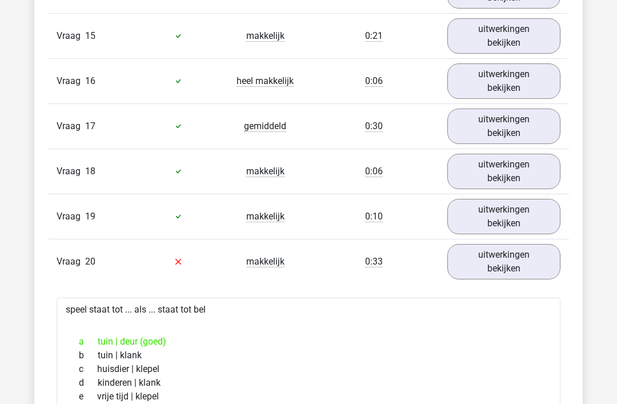
click at [506, 264] on link "uitwerkingen bekijken" at bounding box center [504, 261] width 113 height 35
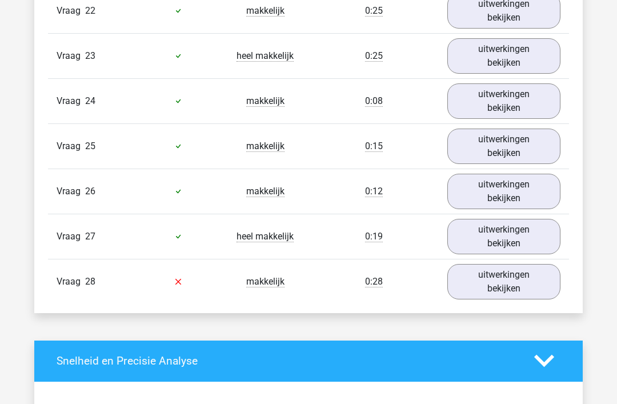
scroll to position [1951, 0]
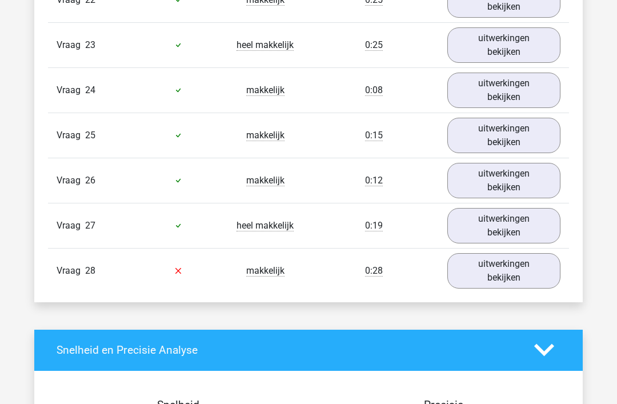
click at [508, 227] on link "uitwerkingen bekijken" at bounding box center [504, 226] width 113 height 35
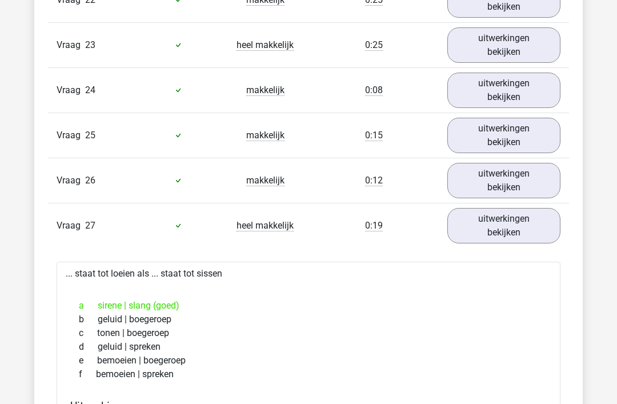
click at [512, 226] on link "uitwerkingen bekijken" at bounding box center [504, 225] width 113 height 35
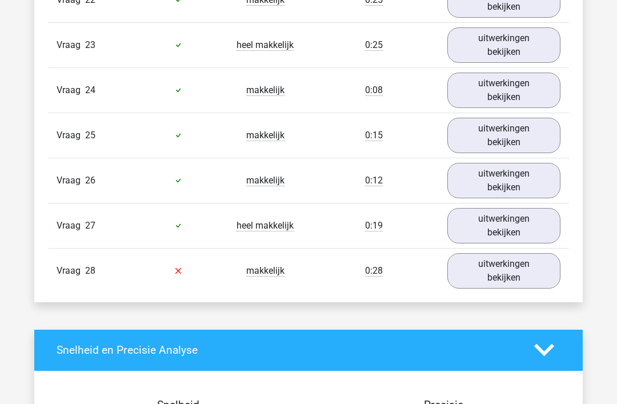
click at [510, 269] on link "uitwerkingen bekijken" at bounding box center [504, 270] width 113 height 35
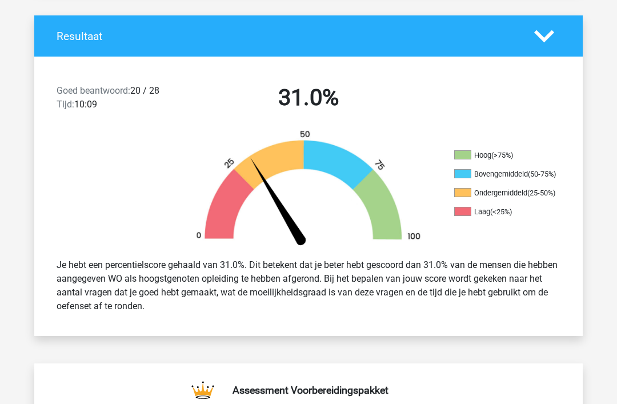
scroll to position [224, 0]
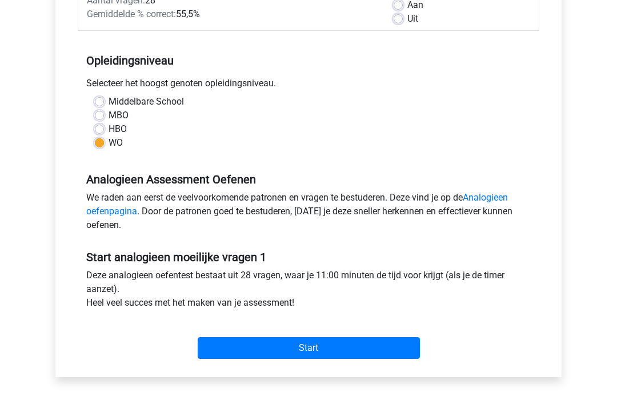
scroll to position [229, 0]
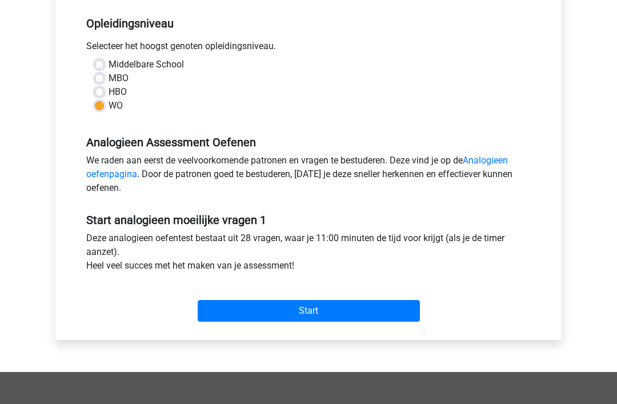
click at [326, 307] on input "Start" at bounding box center [309, 311] width 222 height 22
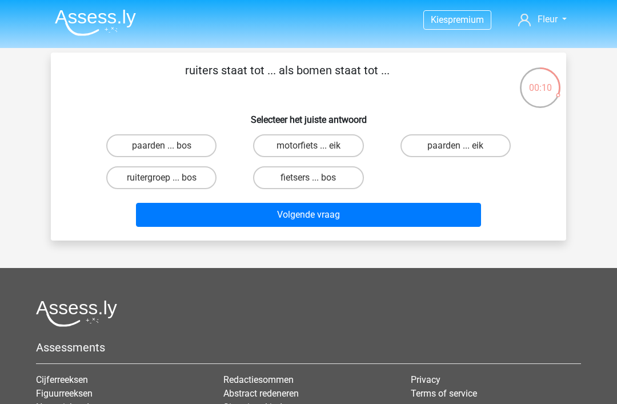
click at [171, 145] on label "paarden ... bos" at bounding box center [161, 145] width 110 height 23
click at [169, 146] on input "paarden ... bos" at bounding box center [165, 149] width 7 height 7
radio input "true"
click at [320, 215] on button "Volgende vraag" at bounding box center [309, 215] width 346 height 24
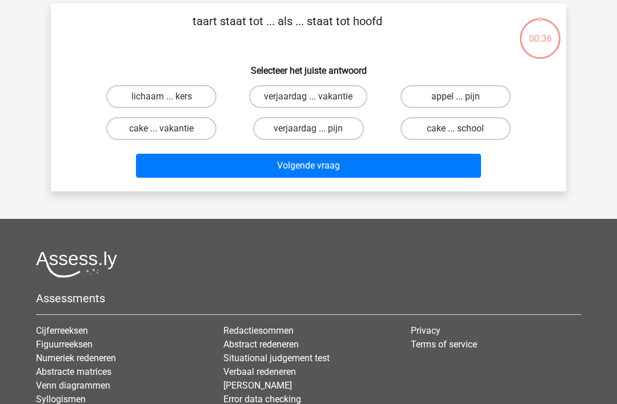
scroll to position [53, 0]
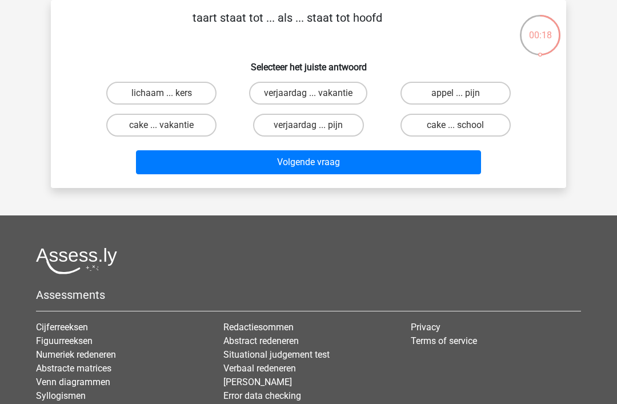
click at [321, 125] on label "verjaardag ... pijn" at bounding box center [308, 125] width 110 height 23
click at [316, 125] on input "verjaardag ... pijn" at bounding box center [312, 128] width 7 height 7
radio input "true"
click at [305, 158] on button "Volgende vraag" at bounding box center [309, 162] width 346 height 24
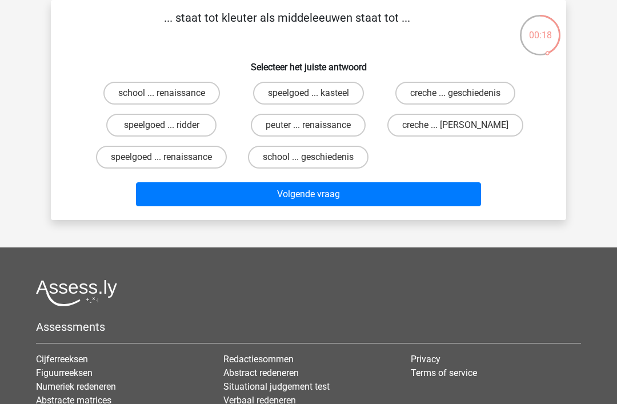
click at [326, 123] on label "peuter ... renaissance" at bounding box center [308, 125] width 115 height 23
click at [316, 125] on input "peuter ... renaissance" at bounding box center [312, 128] width 7 height 7
radio input "true"
click at [296, 191] on button "Volgende vraag" at bounding box center [309, 194] width 346 height 24
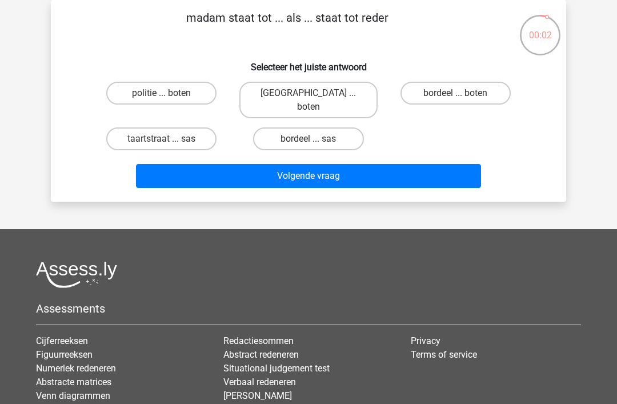
click at [333, 93] on label "[GEOGRAPHIC_DATA] ... boten" at bounding box center [309, 100] width 138 height 37
click at [316, 93] on input "[GEOGRAPHIC_DATA] ... boten" at bounding box center [312, 96] width 7 height 7
radio input "true"
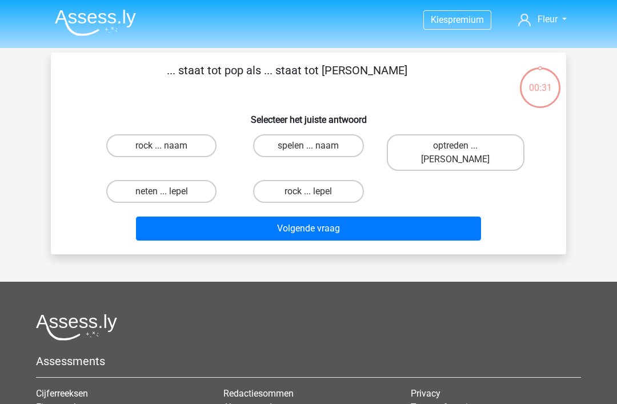
scroll to position [53, 0]
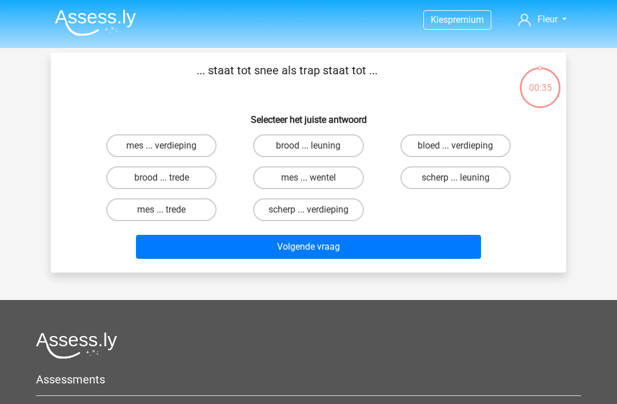
scroll to position [53, 0]
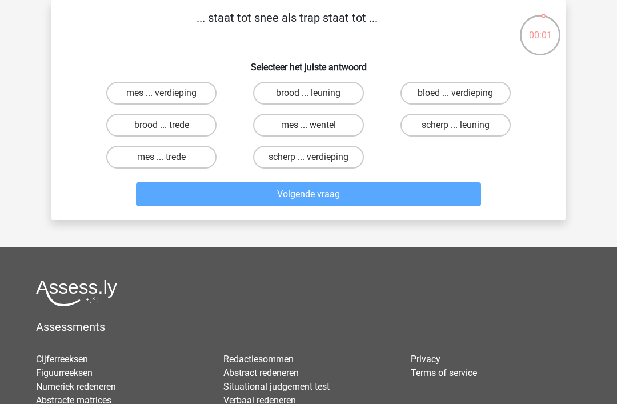
click at [163, 95] on input "mes ... verdieping" at bounding box center [165, 96] width 7 height 7
radio input "true"
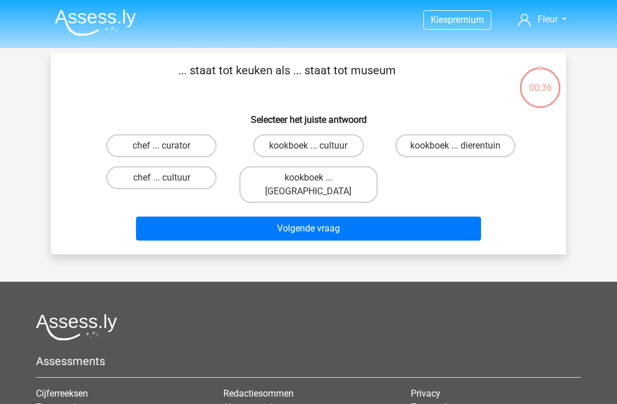
scroll to position [53, 0]
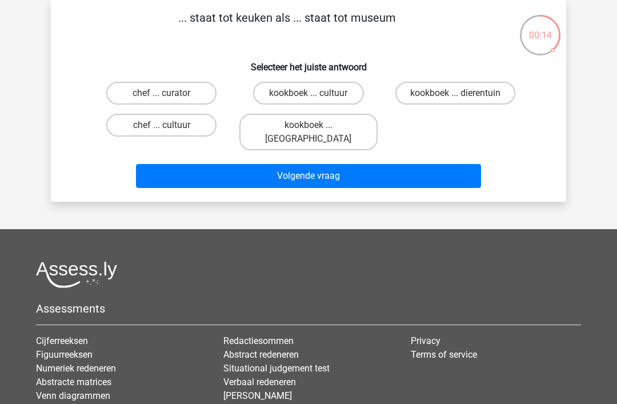
click at [177, 91] on label "chef ... curator" at bounding box center [161, 93] width 110 height 23
click at [169, 93] on input "chef ... curator" at bounding box center [165, 96] width 7 height 7
radio input "true"
click at [306, 164] on button "Volgende vraag" at bounding box center [309, 176] width 346 height 24
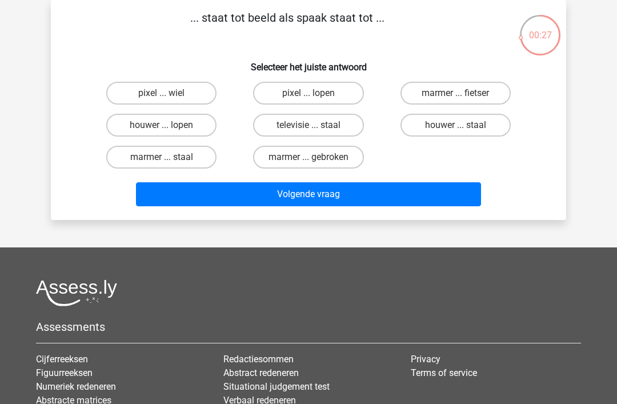
click at [187, 89] on label "pixel ... wiel" at bounding box center [161, 93] width 110 height 23
click at [169, 93] on input "pixel ... wiel" at bounding box center [165, 96] width 7 height 7
radio input "true"
click at [312, 198] on button "Volgende vraag" at bounding box center [309, 194] width 346 height 24
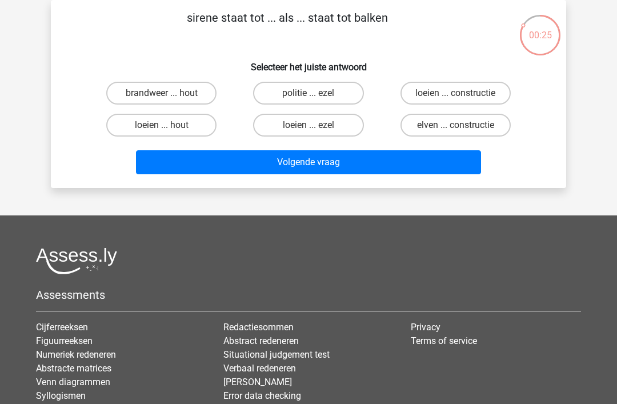
click at [309, 126] on label "loeien ... ezel" at bounding box center [308, 125] width 110 height 23
click at [309, 126] on input "loeien ... ezel" at bounding box center [312, 128] width 7 height 7
radio input "true"
click at [309, 162] on button "Volgende vraag" at bounding box center [309, 162] width 346 height 24
click at [301, 92] on label "ploeg ... oven" at bounding box center [308, 93] width 110 height 23
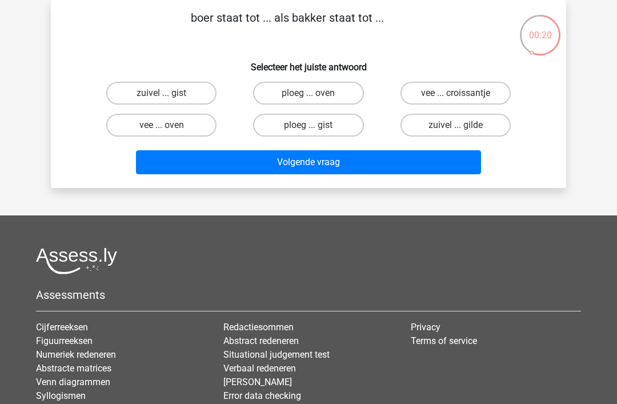
click at [309, 93] on input "ploeg ... oven" at bounding box center [312, 96] width 7 height 7
radio input "true"
click at [304, 160] on button "Volgende vraag" at bounding box center [309, 162] width 346 height 24
click at [438, 95] on label "pixel ... arm" at bounding box center [456, 93] width 110 height 23
click at [456, 95] on input "pixel ... arm" at bounding box center [459, 96] width 7 height 7
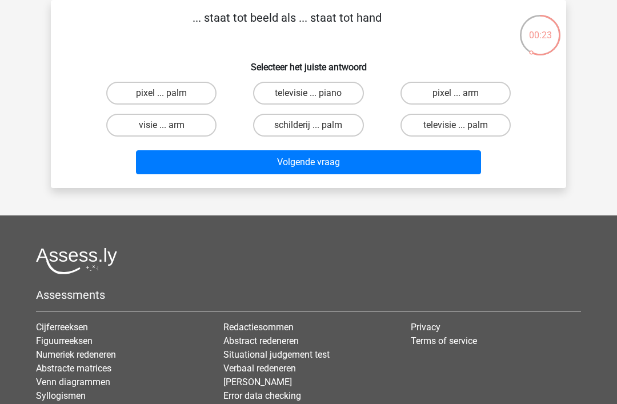
radio input "true"
click at [317, 163] on button "Volgende vraag" at bounding box center [309, 162] width 346 height 24
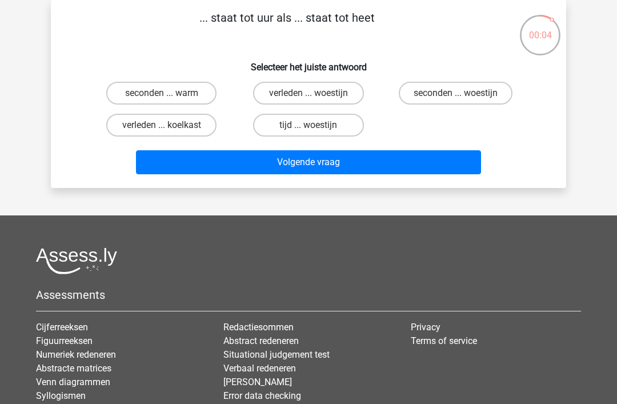
click at [449, 94] on label "seconden ... woestijn" at bounding box center [456, 93] width 114 height 23
click at [456, 94] on input "seconden ... woestijn" at bounding box center [459, 96] width 7 height 7
radio input "true"
click at [323, 159] on button "Volgende vraag" at bounding box center [309, 162] width 346 height 24
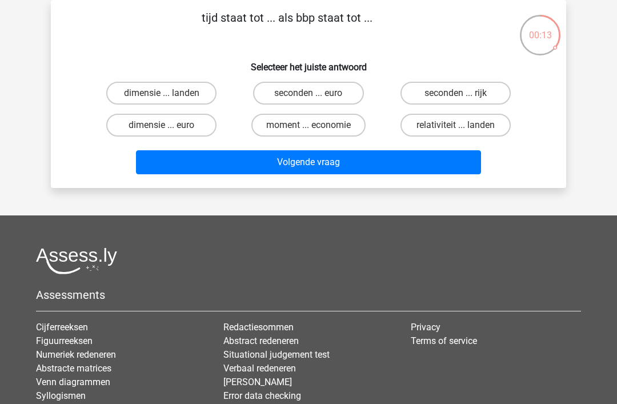
click at [325, 119] on label "moment ... economie" at bounding box center [309, 125] width 114 height 23
click at [316, 125] on input "moment ... economie" at bounding box center [312, 128] width 7 height 7
radio input "true"
click at [344, 157] on button "Volgende vraag" at bounding box center [309, 162] width 346 height 24
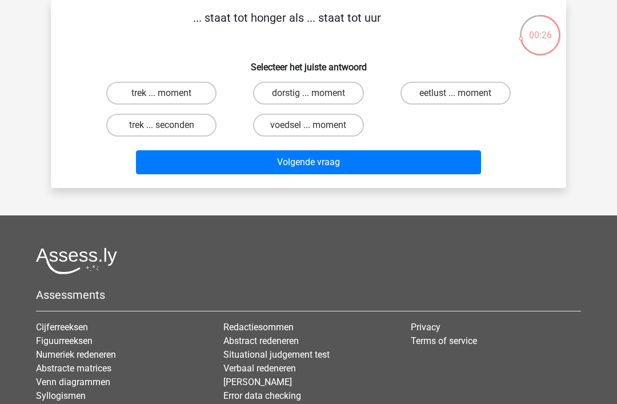
click at [186, 125] on label "trek ... seconden" at bounding box center [161, 125] width 110 height 23
click at [169, 125] on input "trek ... seconden" at bounding box center [165, 128] width 7 height 7
radio input "true"
click at [345, 162] on button "Volgende vraag" at bounding box center [309, 162] width 346 height 24
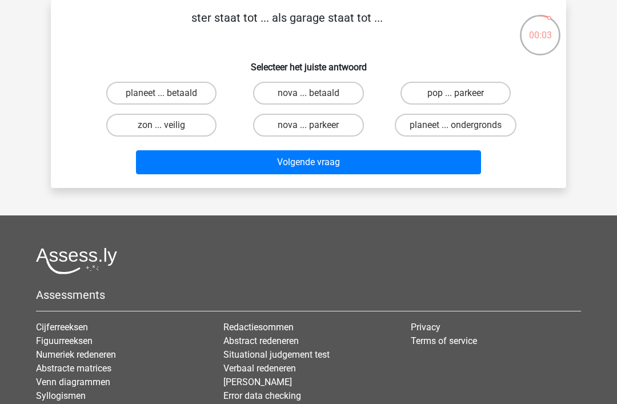
click at [484, 123] on label "planeet ... ondergronds" at bounding box center [456, 125] width 122 height 23
click at [463, 125] on input "planeet ... ondergronds" at bounding box center [459, 128] width 7 height 7
radio input "true"
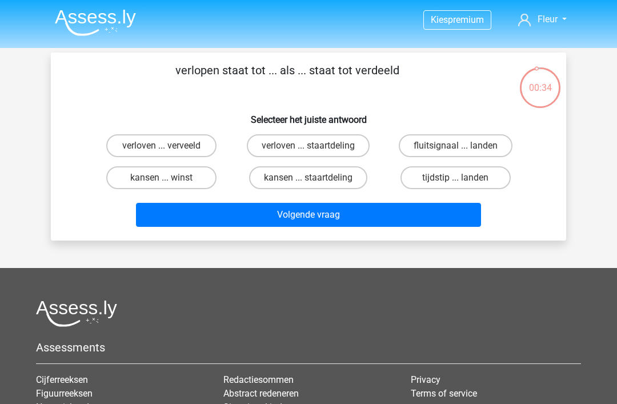
scroll to position [53, 0]
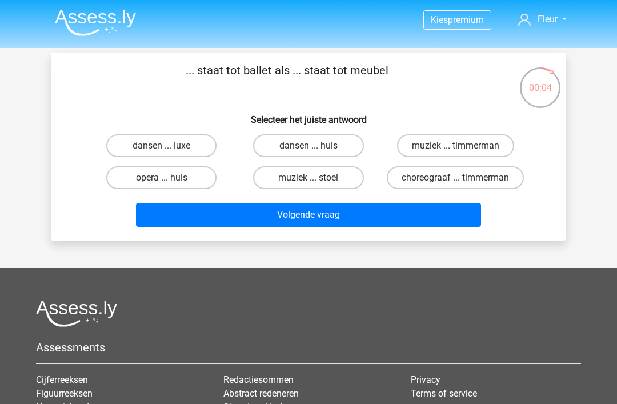
scroll to position [53, 0]
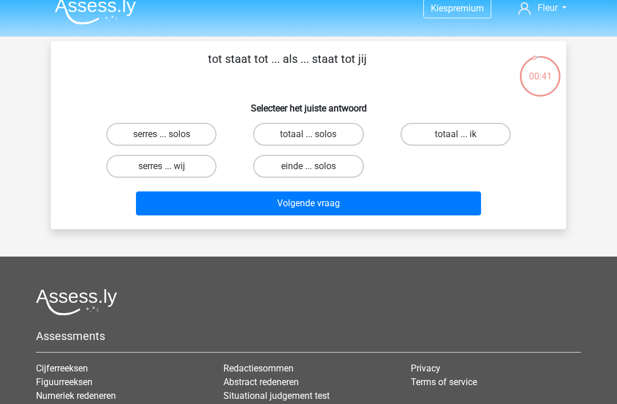
scroll to position [11, 0]
click at [466, 133] on label "totaal ... ik" at bounding box center [456, 134] width 110 height 23
click at [463, 134] on input "totaal ... ik" at bounding box center [459, 137] width 7 height 7
radio input "true"
click at [326, 209] on button "Volgende vraag" at bounding box center [309, 203] width 346 height 24
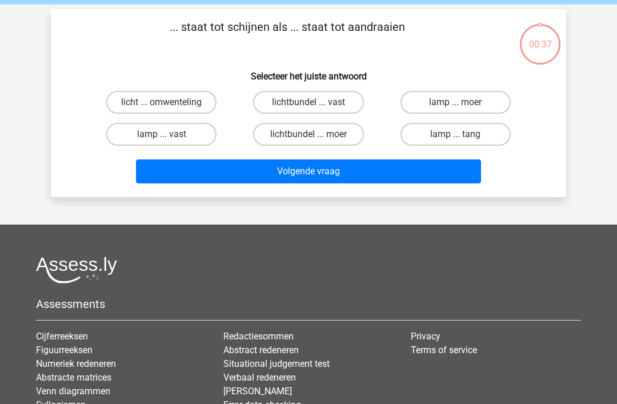
scroll to position [53, 0]
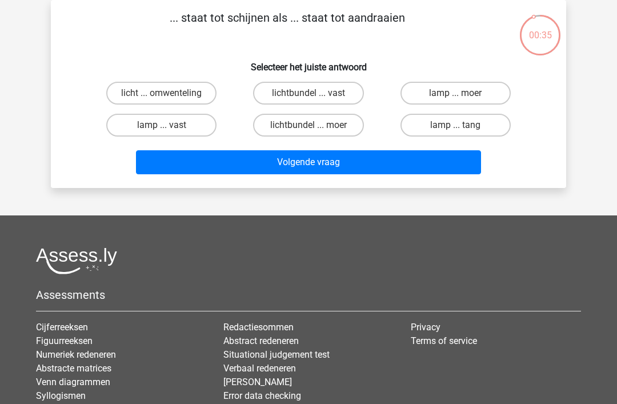
click at [409, 159] on button "Volgende vraag" at bounding box center [309, 162] width 346 height 24
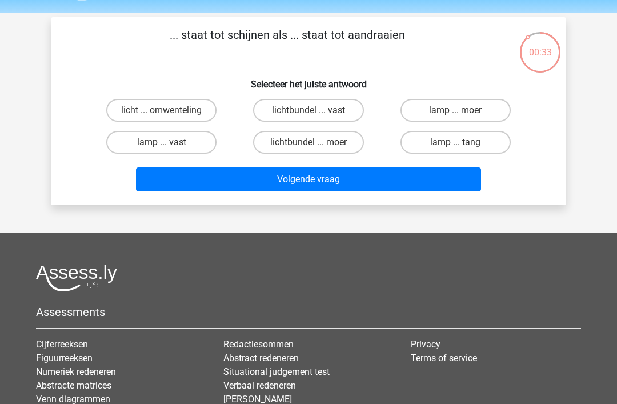
scroll to position [24, 0]
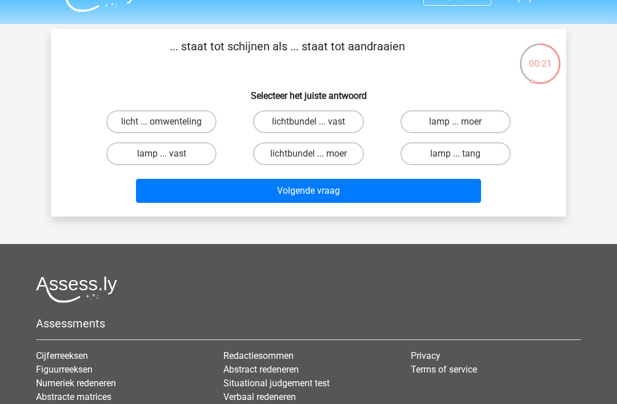
click at [461, 126] on input "lamp ... moer" at bounding box center [459, 125] width 7 height 7
radio input "true"
click at [401, 187] on button "Volgende vraag" at bounding box center [309, 191] width 346 height 24
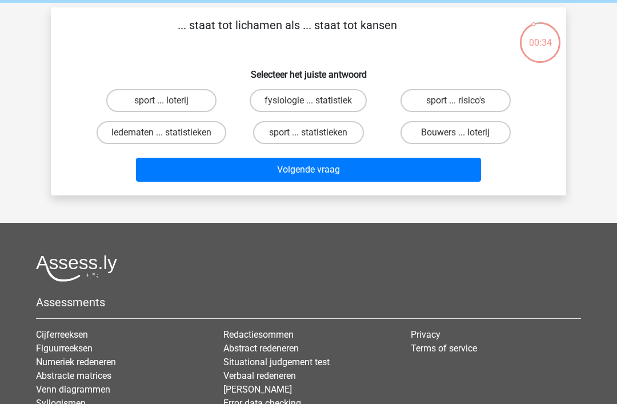
scroll to position [39, 0]
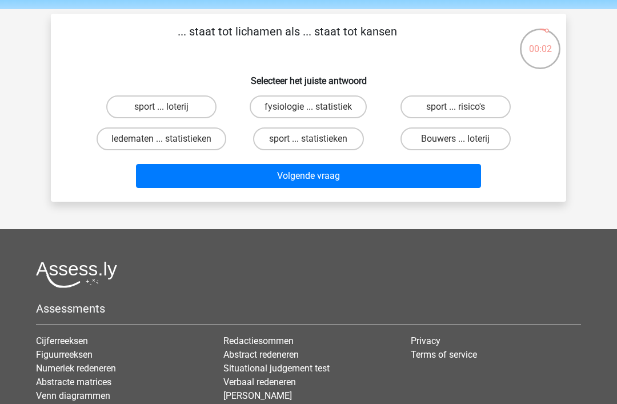
click at [171, 102] on label "sport ... loterij" at bounding box center [161, 106] width 110 height 23
click at [169, 107] on input "sport ... loterij" at bounding box center [165, 110] width 7 height 7
radio input "true"
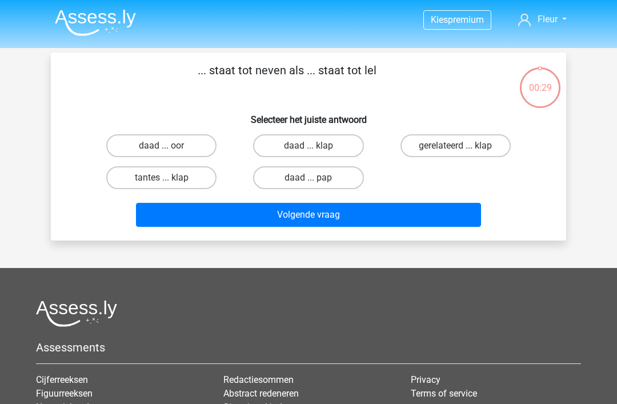
scroll to position [39, 0]
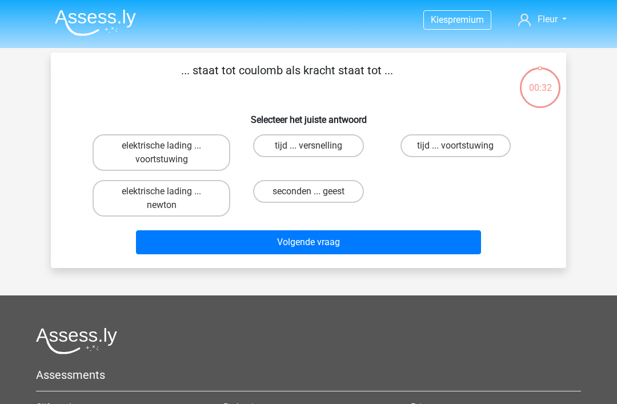
scroll to position [39, 0]
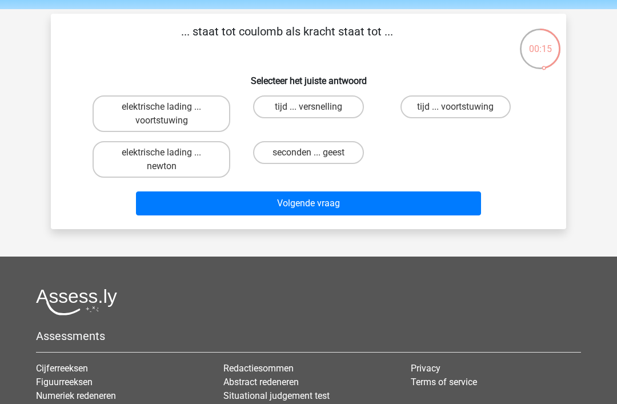
click at [472, 109] on label "tijd ... voortstuwing" at bounding box center [456, 106] width 110 height 23
click at [463, 109] on input "tijd ... voortstuwing" at bounding box center [459, 110] width 7 height 7
radio input "true"
click at [348, 202] on button "Volgende vraag" at bounding box center [309, 203] width 346 height 24
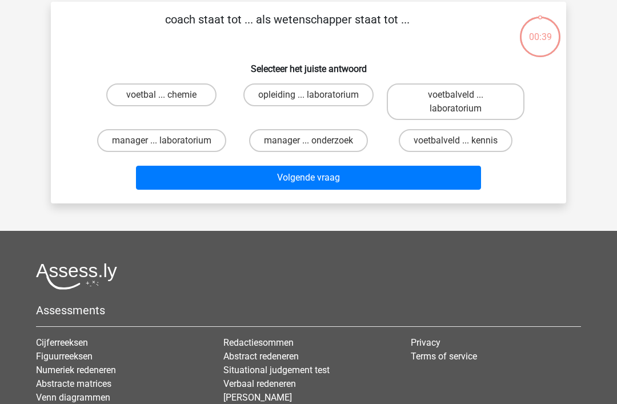
scroll to position [53, 0]
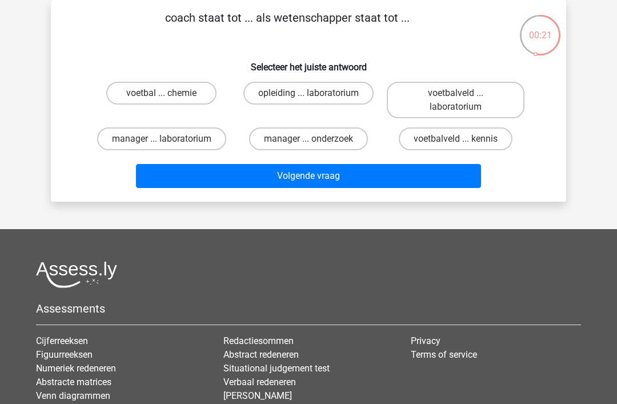
click at [186, 93] on label "voetbal ... chemie" at bounding box center [161, 93] width 110 height 23
click at [169, 93] on input "voetbal ... chemie" at bounding box center [165, 96] width 7 height 7
radio input "true"
click at [462, 93] on label "voetbalveld ... laboratorium" at bounding box center [456, 100] width 138 height 37
click at [462, 93] on input "voetbalveld ... laboratorium" at bounding box center [459, 96] width 7 height 7
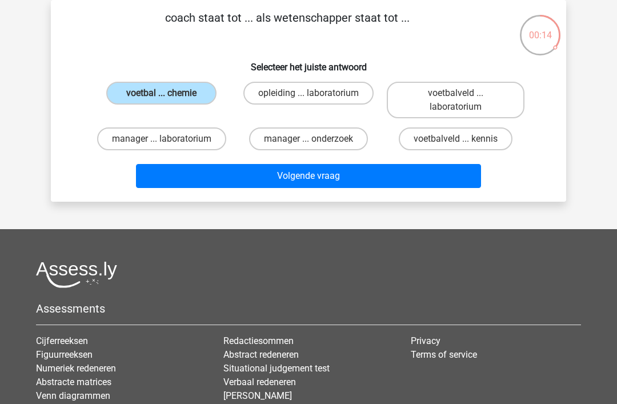
radio input "true"
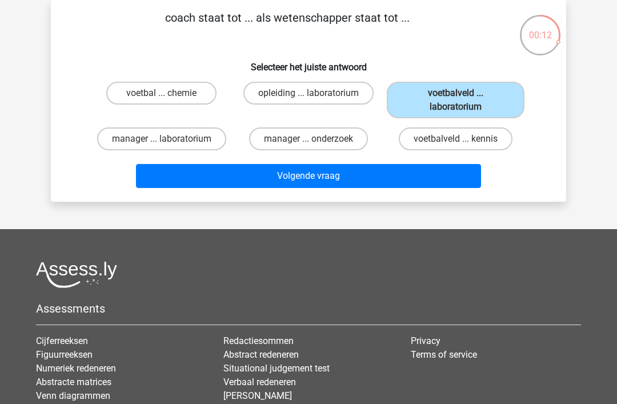
click at [340, 176] on button "Volgende vraag" at bounding box center [309, 176] width 346 height 24
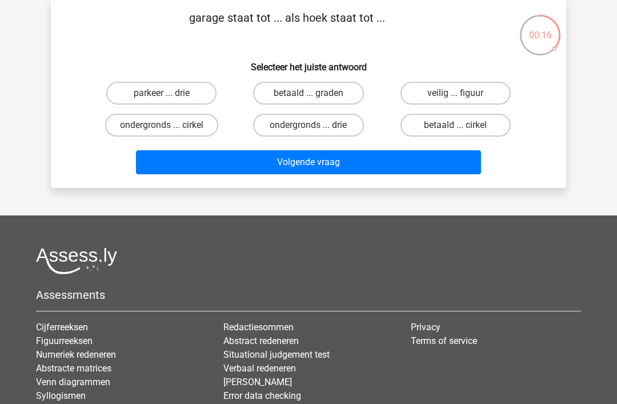
click at [183, 87] on label "parkeer ... drie" at bounding box center [161, 93] width 110 height 23
click at [169, 93] on input "parkeer ... drie" at bounding box center [165, 96] width 7 height 7
radio input "true"
click at [333, 162] on button "Volgende vraag" at bounding box center [309, 162] width 346 height 24
click at [171, 95] on label "frequentie ... leeftijd" at bounding box center [161, 93] width 110 height 23
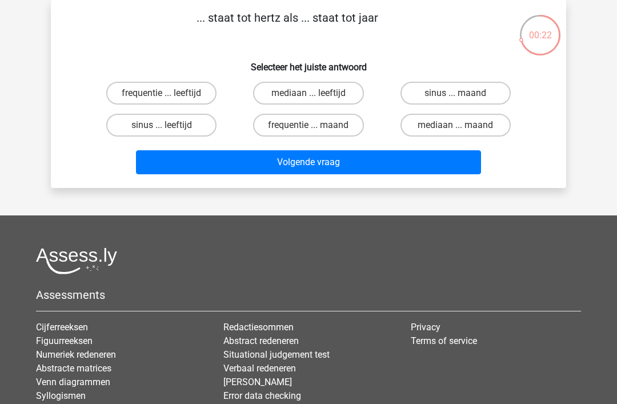
click at [169, 95] on input "frequentie ... leeftijd" at bounding box center [165, 96] width 7 height 7
radio input "true"
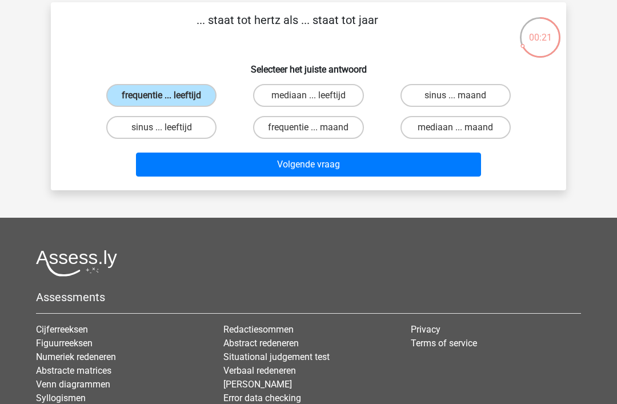
scroll to position [50, 0]
click at [321, 166] on button "Volgende vraag" at bounding box center [309, 165] width 346 height 24
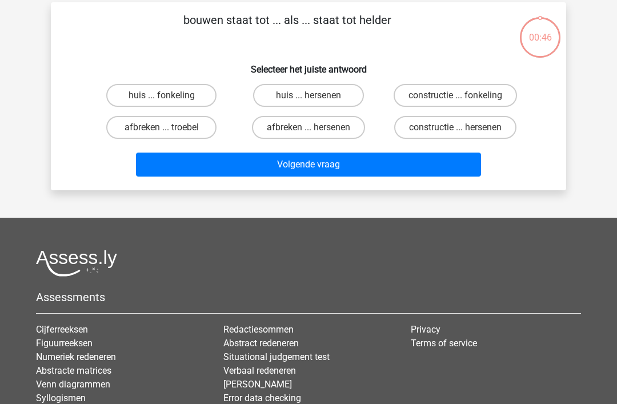
scroll to position [53, 0]
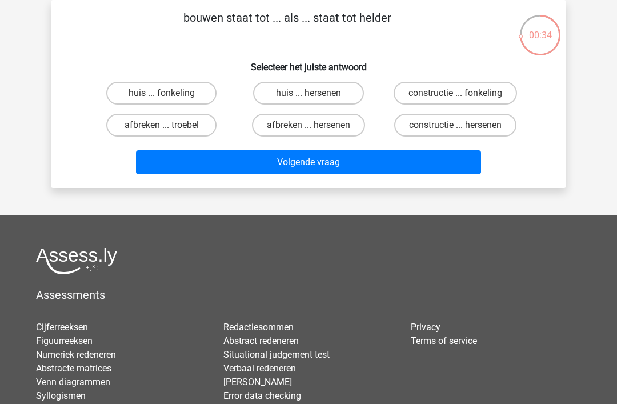
click at [195, 134] on label "afbreken ... troebel" at bounding box center [161, 125] width 110 height 23
click at [169, 133] on input "afbreken ... troebel" at bounding box center [165, 128] width 7 height 7
radio input "true"
click at [454, 162] on button "Volgende vraag" at bounding box center [309, 162] width 346 height 24
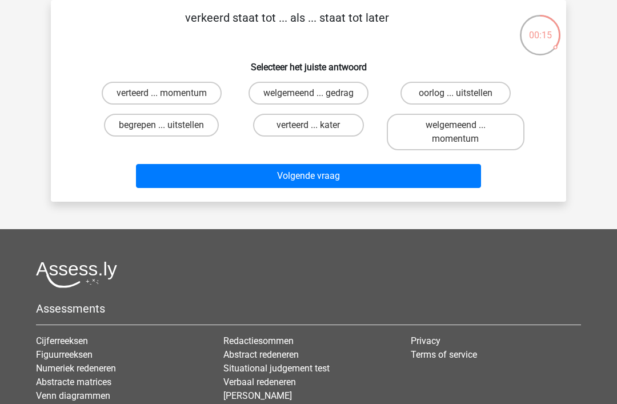
click at [329, 128] on label "verteerd ... kater" at bounding box center [308, 125] width 110 height 23
click at [316, 128] on input "verteerd ... kater" at bounding box center [312, 128] width 7 height 7
radio input "true"
click at [332, 176] on button "Volgende vraag" at bounding box center [309, 176] width 346 height 24
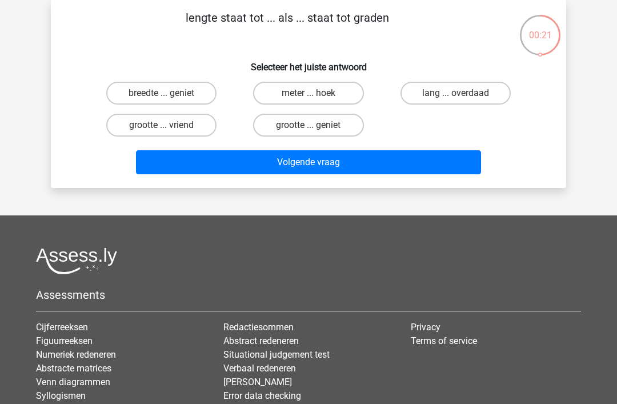
click at [336, 92] on label "meter ... hoek" at bounding box center [308, 93] width 110 height 23
click at [316, 93] on input "meter ... hoek" at bounding box center [312, 96] width 7 height 7
radio input "true"
click at [378, 159] on button "Volgende vraag" at bounding box center [309, 162] width 346 height 24
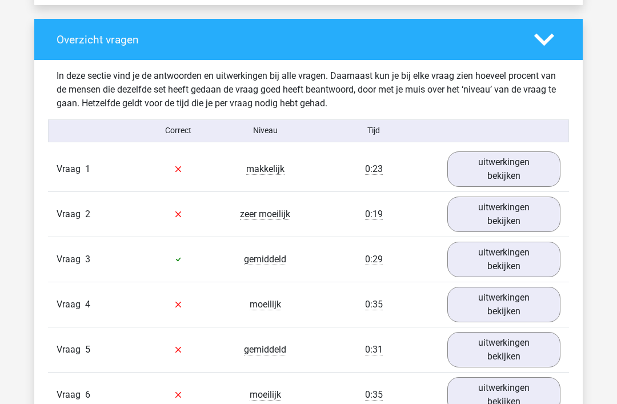
scroll to position [841, 0]
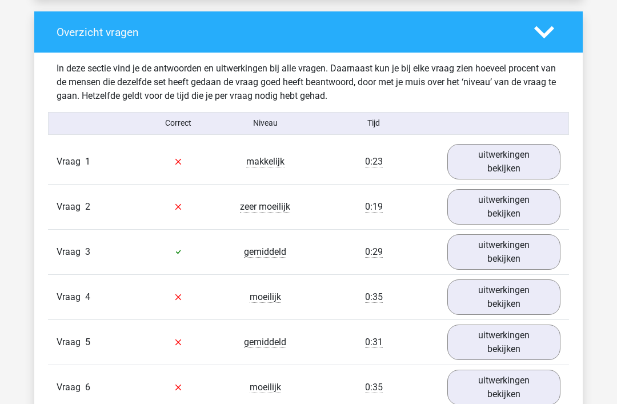
click at [513, 159] on link "uitwerkingen bekijken" at bounding box center [504, 161] width 113 height 35
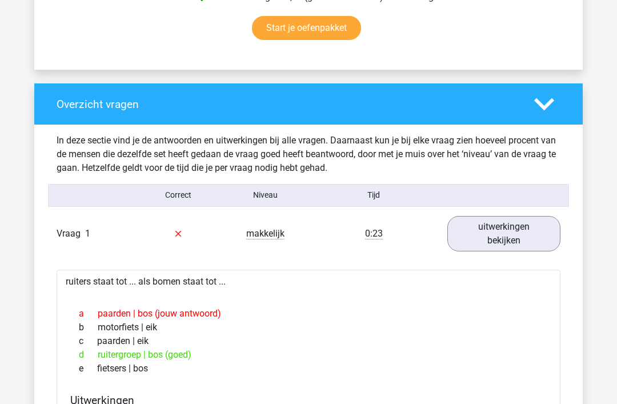
scroll to position [770, 0]
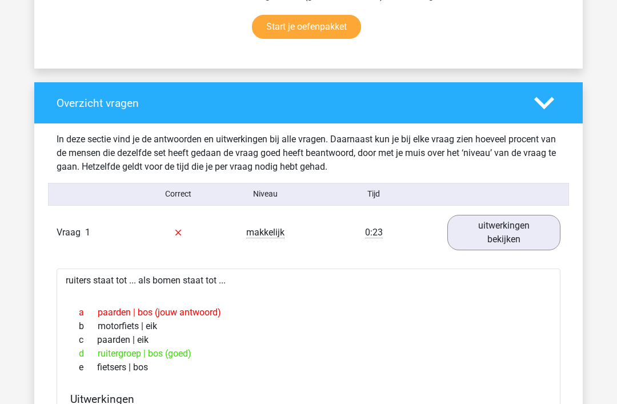
click at [521, 227] on link "uitwerkingen bekijken" at bounding box center [504, 232] width 113 height 35
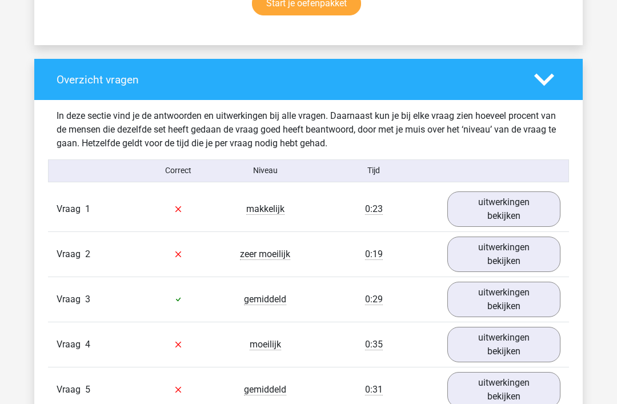
scroll to position [828, 0]
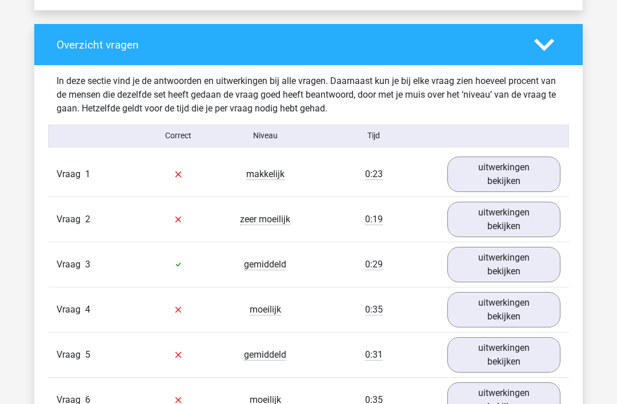
click at [512, 216] on link "uitwerkingen bekijken" at bounding box center [504, 219] width 113 height 35
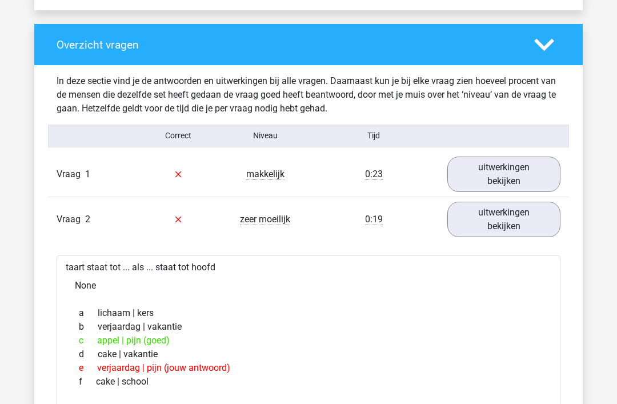
click at [524, 221] on link "uitwerkingen bekijken" at bounding box center [504, 219] width 113 height 35
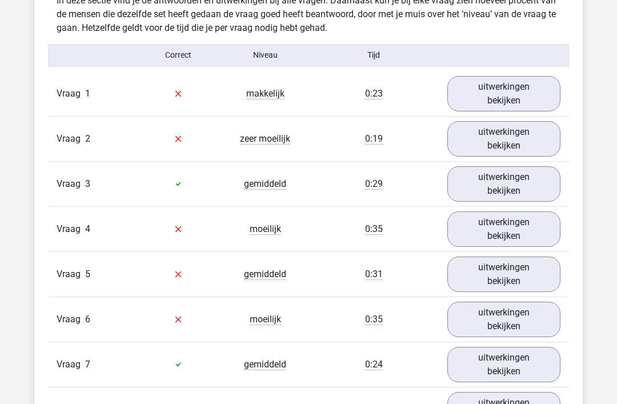
scroll to position [911, 0]
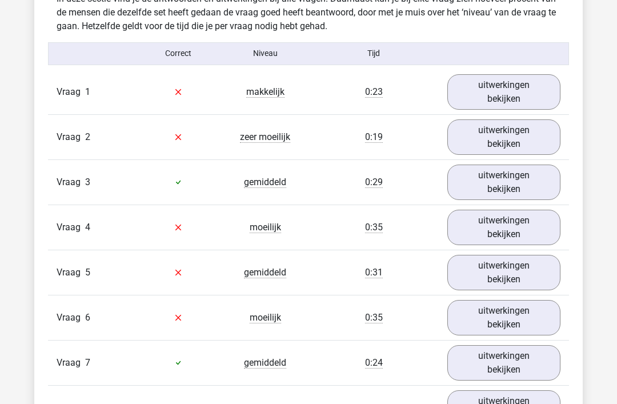
click at [512, 225] on link "uitwerkingen bekijken" at bounding box center [504, 227] width 113 height 35
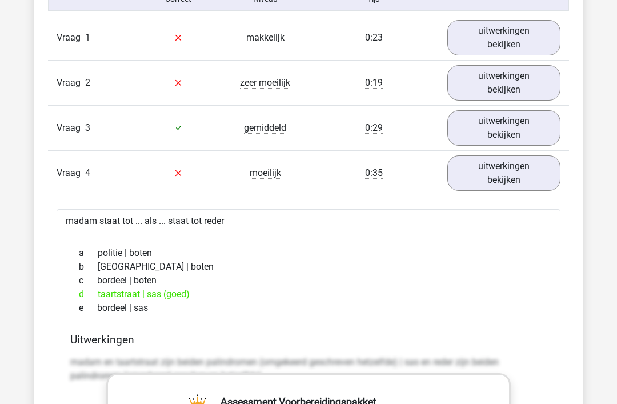
scroll to position [965, 0]
click at [527, 174] on link "uitwerkingen bekijken" at bounding box center [504, 172] width 113 height 35
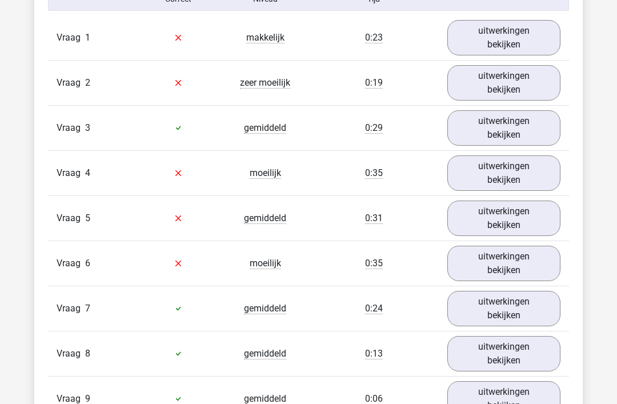
click at [525, 211] on link "uitwerkingen bekijken" at bounding box center [504, 218] width 113 height 35
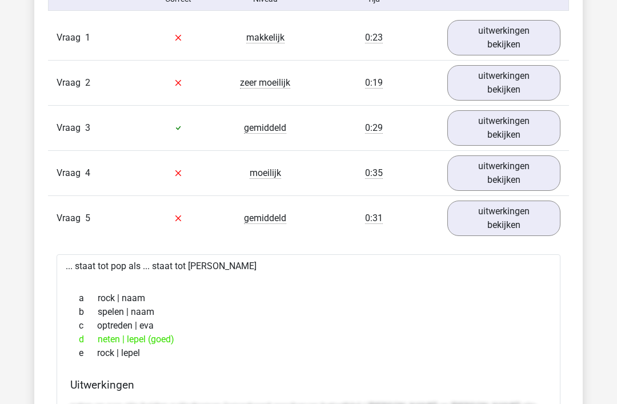
click at [526, 216] on link "uitwerkingen bekijken" at bounding box center [504, 218] width 113 height 35
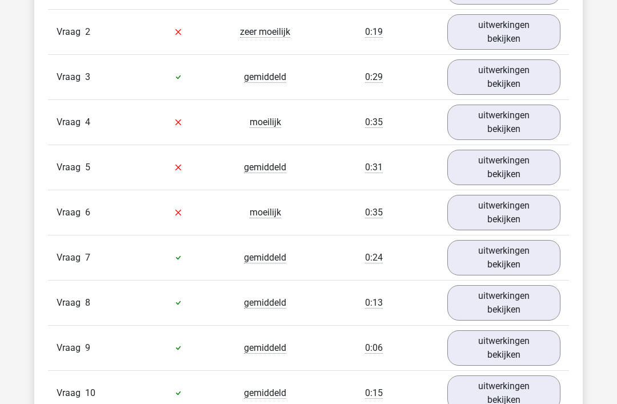
scroll to position [1017, 0]
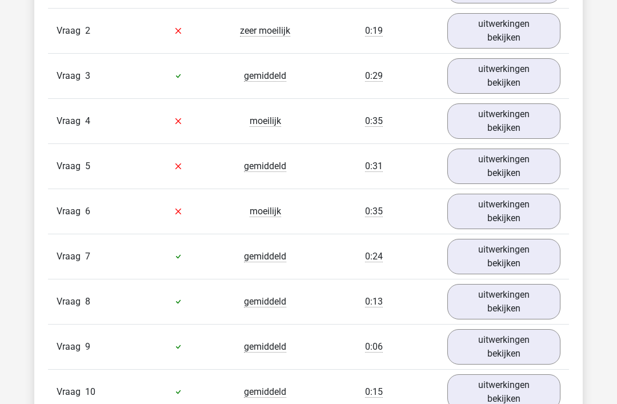
click at [517, 213] on link "uitwerkingen bekijken" at bounding box center [504, 211] width 113 height 35
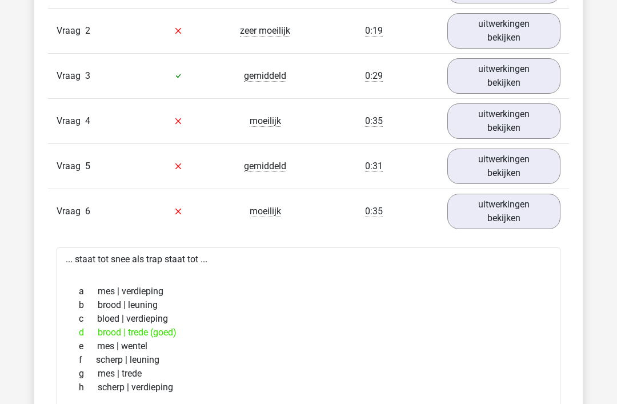
click at [526, 212] on link "uitwerkingen bekijken" at bounding box center [504, 211] width 113 height 35
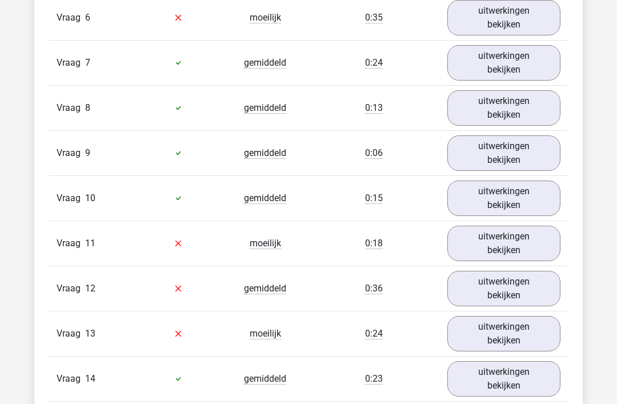
scroll to position [1211, 0]
click at [520, 241] on link "uitwerkingen bekijken" at bounding box center [504, 243] width 113 height 35
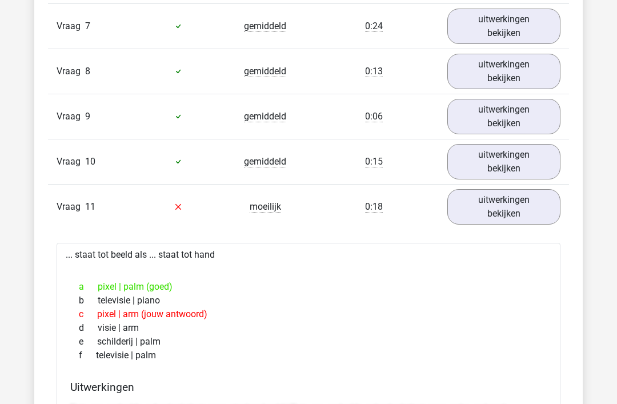
scroll to position [1248, 0]
click at [525, 206] on link "uitwerkingen bekijken" at bounding box center [504, 206] width 113 height 35
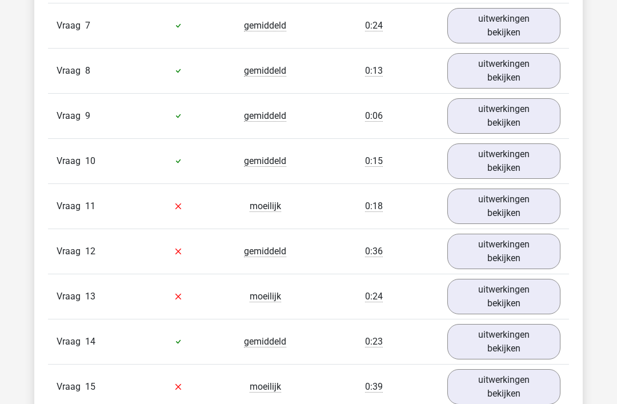
click at [521, 252] on link "uitwerkingen bekijken" at bounding box center [504, 251] width 113 height 35
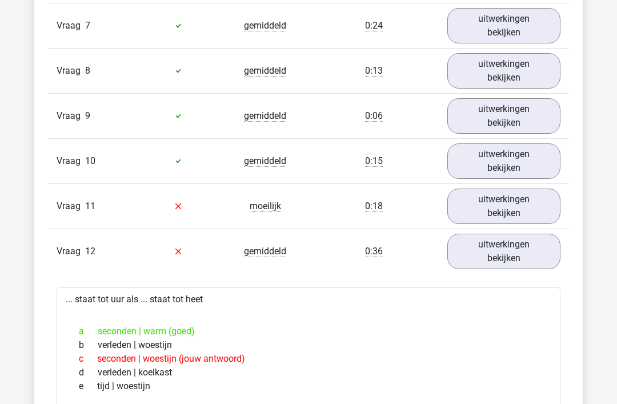
click at [525, 250] on link "uitwerkingen bekijken" at bounding box center [504, 251] width 113 height 35
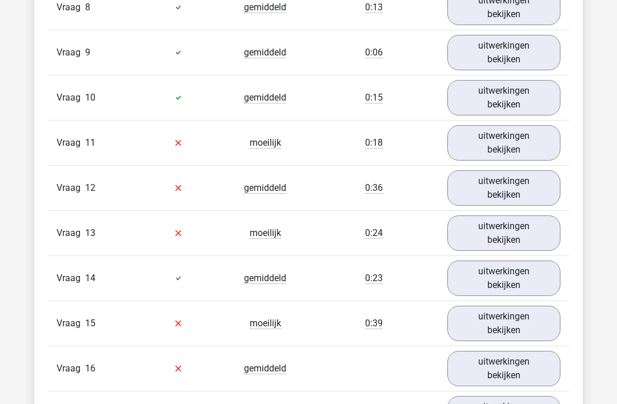
click at [526, 236] on link "uitwerkingen bekijken" at bounding box center [504, 233] width 113 height 35
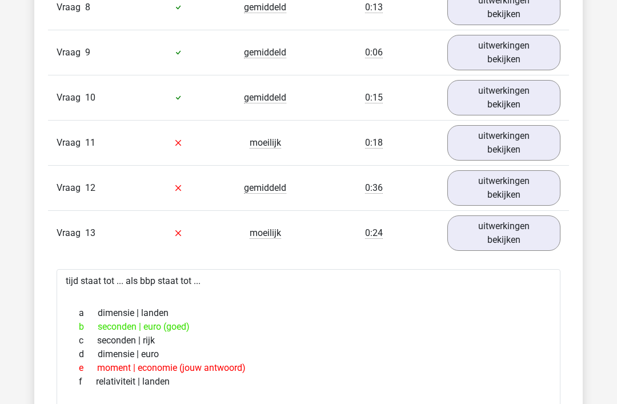
scroll to position [1312, 0]
click at [529, 234] on link "uitwerkingen bekijken" at bounding box center [504, 232] width 113 height 35
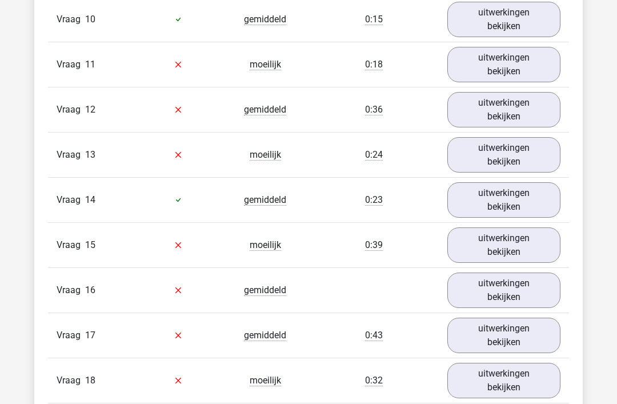
scroll to position [1390, 0]
click at [518, 246] on link "uitwerkingen bekijken" at bounding box center [504, 244] width 113 height 35
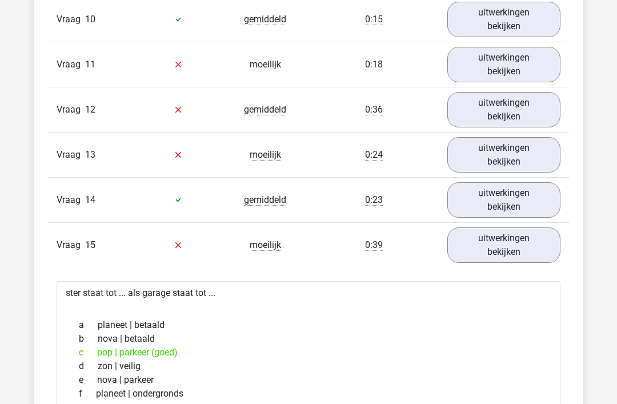
click at [523, 241] on link "uitwerkingen bekijken" at bounding box center [504, 244] width 113 height 35
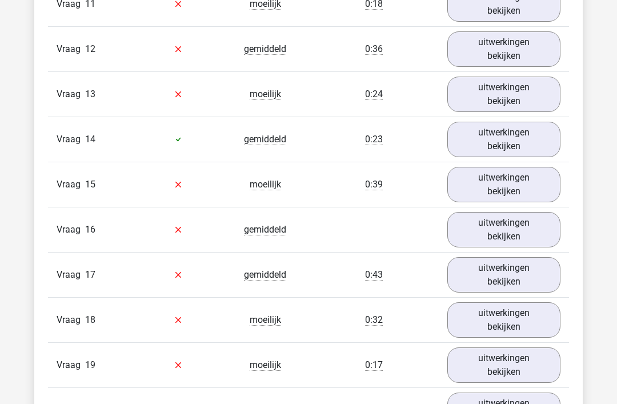
click at [520, 227] on link "uitwerkingen bekijken" at bounding box center [504, 230] width 113 height 35
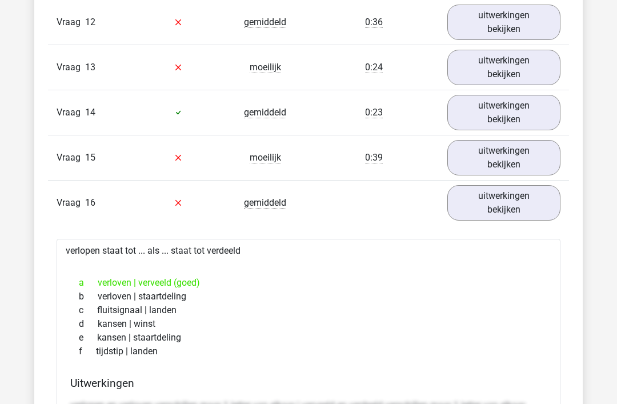
click at [532, 207] on link "uitwerkingen bekijken" at bounding box center [504, 203] width 113 height 35
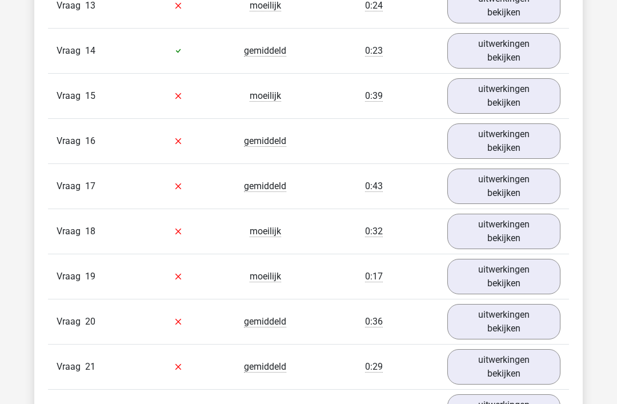
click at [525, 236] on link "uitwerkingen bekijken" at bounding box center [504, 231] width 113 height 35
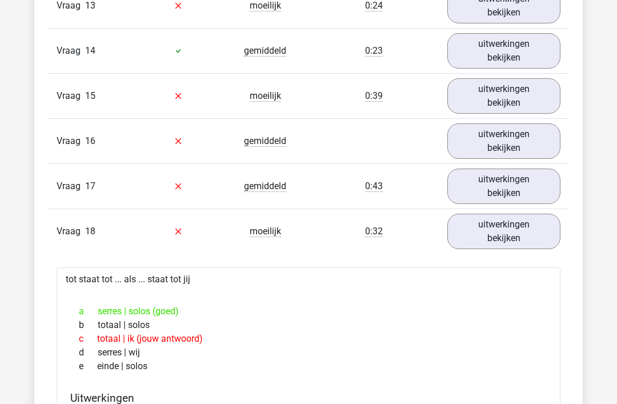
scroll to position [1539, 0]
click at [528, 232] on link "uitwerkingen bekijken" at bounding box center [504, 231] width 113 height 35
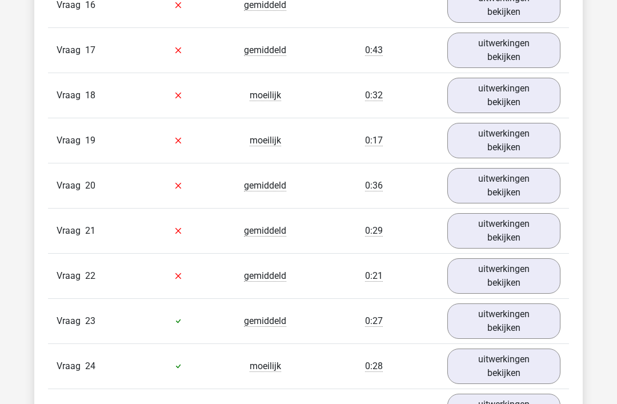
click at [524, 184] on link "uitwerkingen bekijken" at bounding box center [504, 186] width 113 height 35
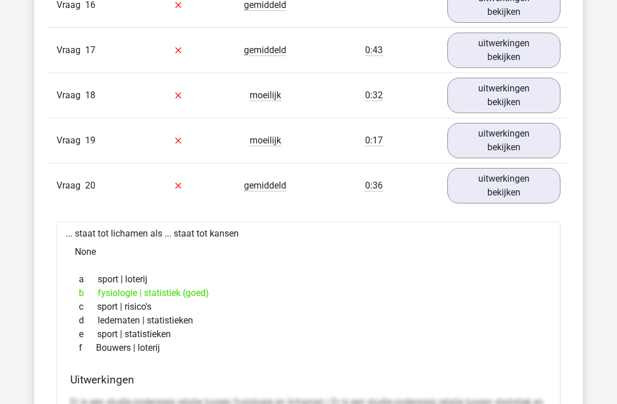
click at [527, 183] on link "uitwerkingen bekijken" at bounding box center [504, 185] width 113 height 35
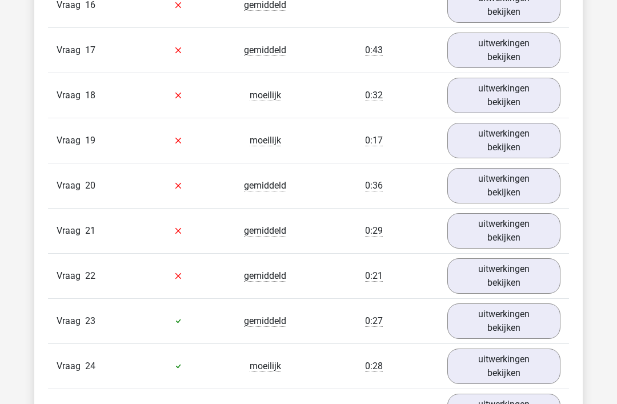
click at [524, 229] on link "uitwerkingen bekijken" at bounding box center [504, 230] width 113 height 35
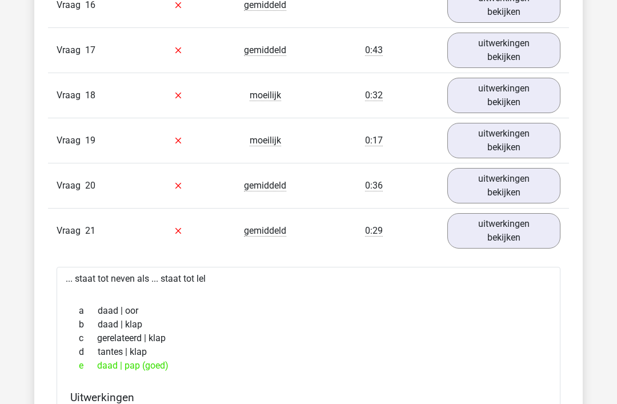
click at [531, 223] on link "uitwerkingen bekijken" at bounding box center [504, 230] width 113 height 35
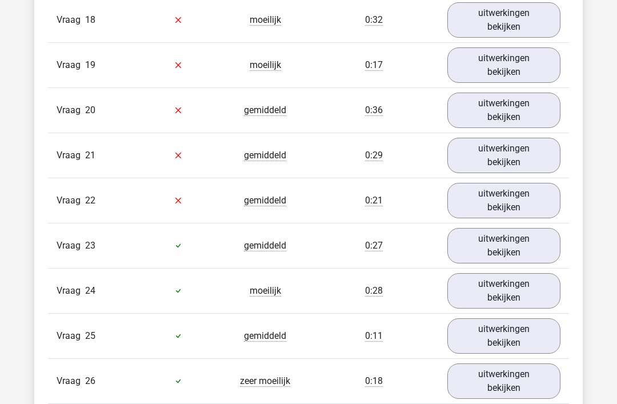
click at [527, 202] on link "uitwerkingen bekijken" at bounding box center [504, 200] width 113 height 35
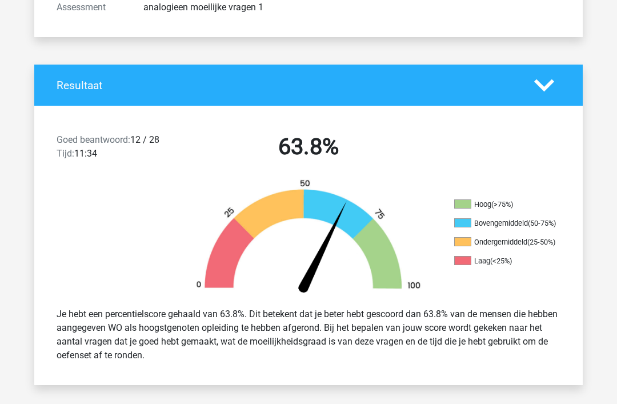
scroll to position [202, 0]
